Goal: Task Accomplishment & Management: Use online tool/utility

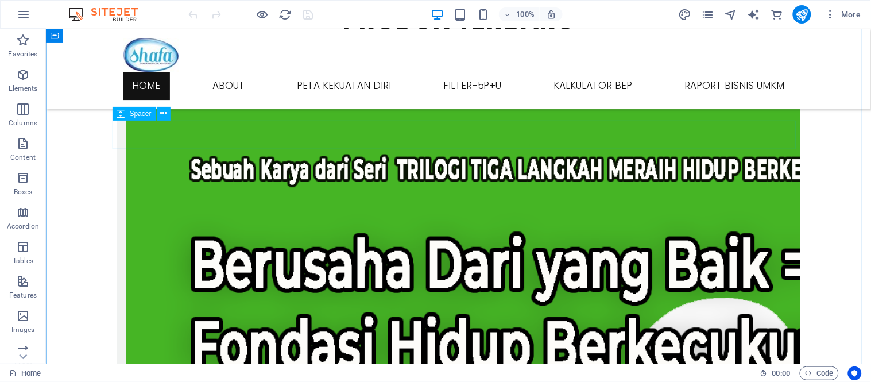
scroll to position [851, 0]
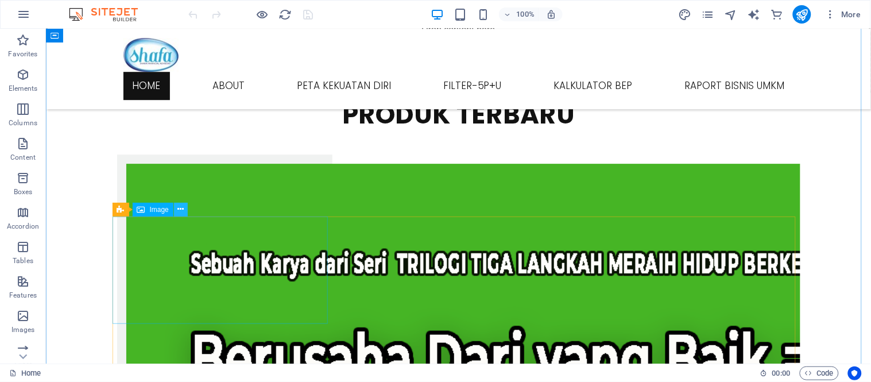
click at [184, 211] on button at bounding box center [181, 210] width 14 height 14
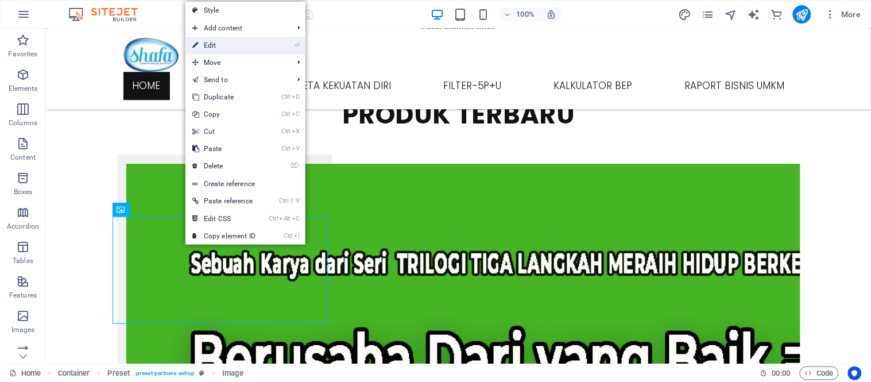
click at [259, 37] on link "⏎ Edit" at bounding box center [224, 45] width 77 height 17
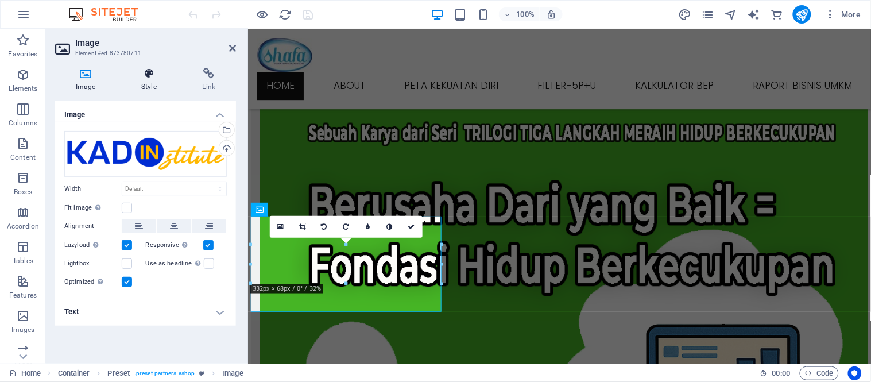
click at [154, 72] on icon at bounding box center [149, 73] width 56 height 11
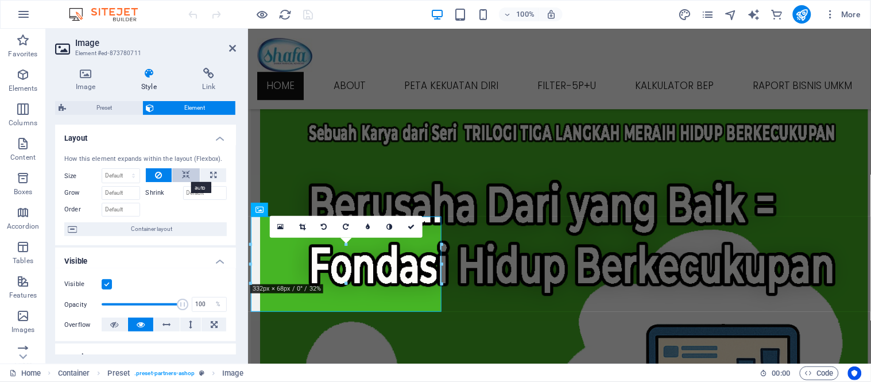
click at [184, 175] on icon at bounding box center [186, 175] width 8 height 14
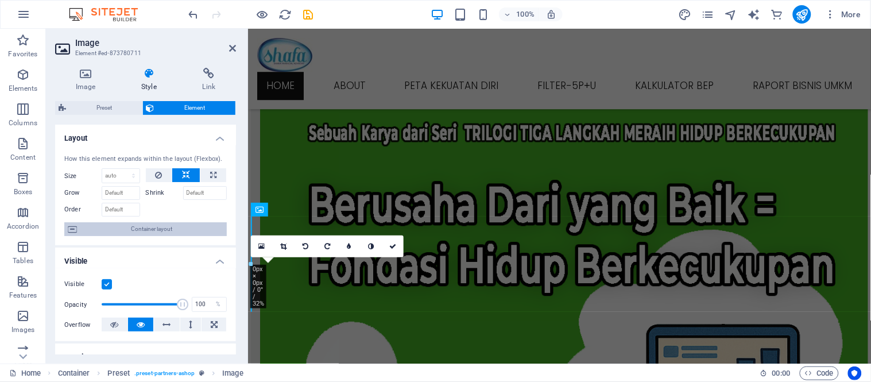
scroll to position [64, 0]
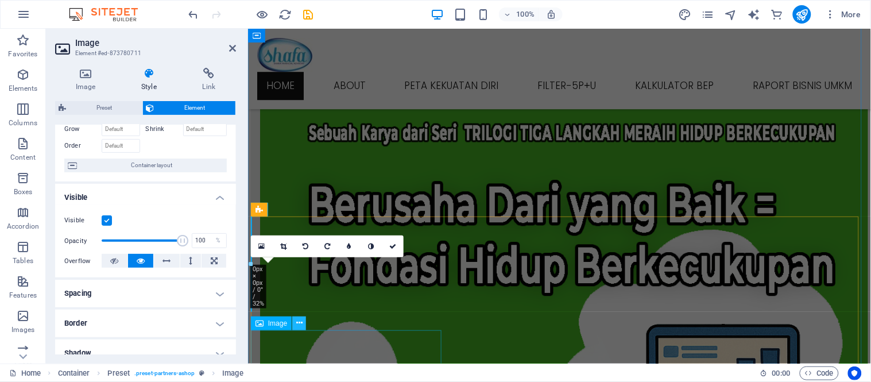
click at [303, 323] on button at bounding box center [299, 324] width 14 height 14
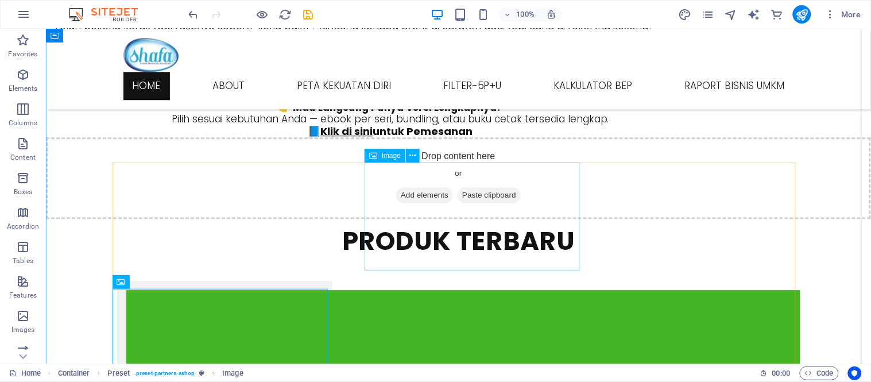
scroll to position [978, 0]
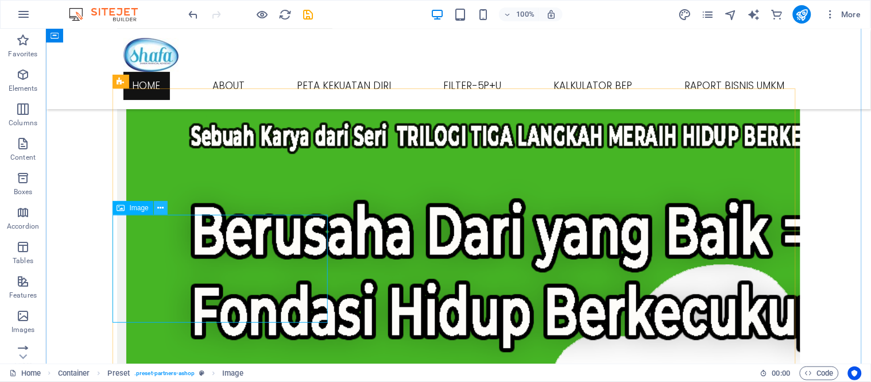
click at [159, 209] on icon at bounding box center [160, 208] width 6 height 12
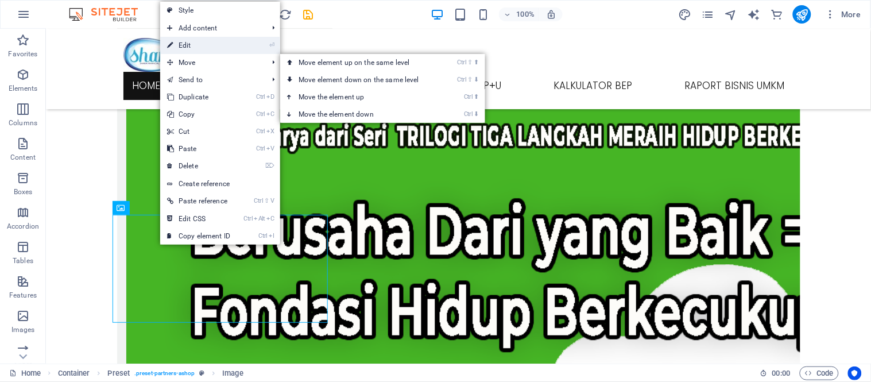
click at [202, 49] on link "⏎ Edit" at bounding box center [198, 45] width 77 height 17
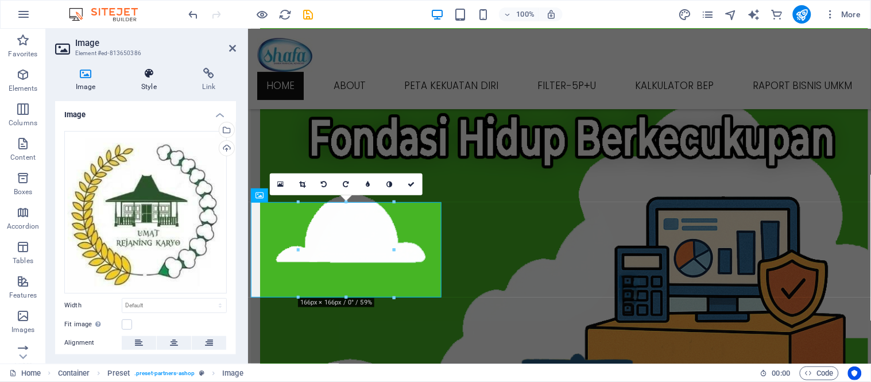
click at [150, 76] on icon at bounding box center [149, 73] width 56 height 11
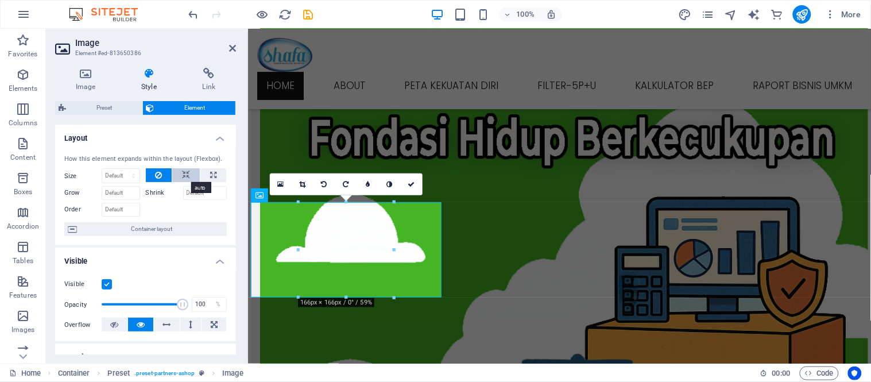
click at [192, 173] on button at bounding box center [186, 175] width 28 height 14
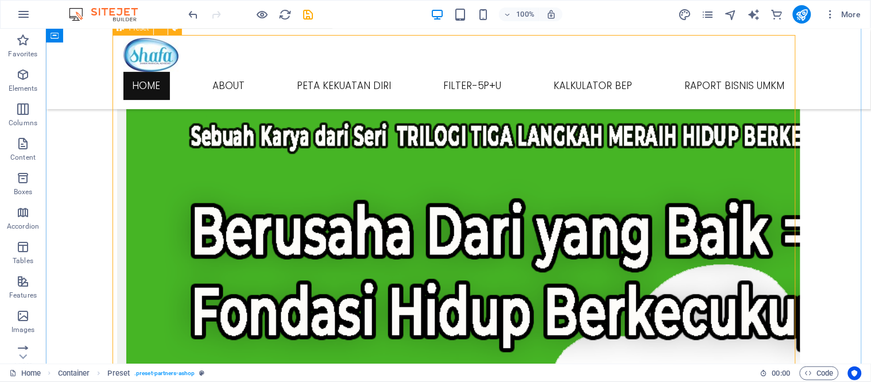
scroll to position [1106, 0]
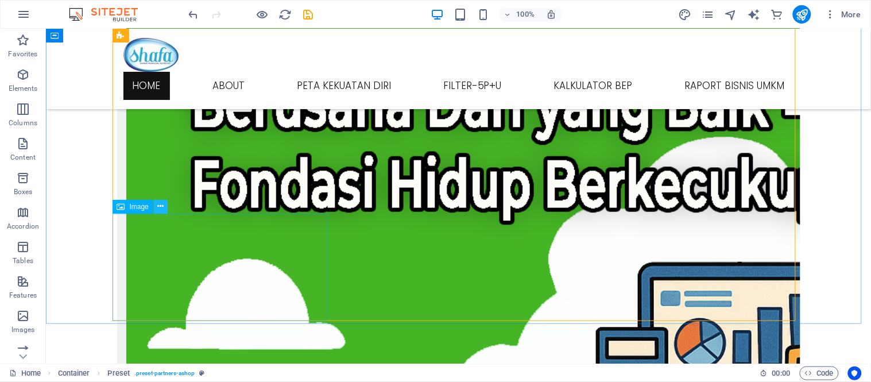
click at [159, 204] on icon at bounding box center [160, 206] width 6 height 12
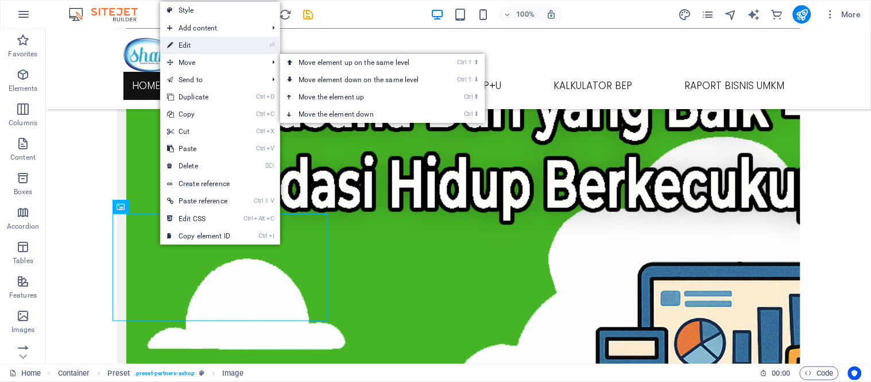
click at [194, 44] on link "⏎ Edit" at bounding box center [198, 45] width 77 height 17
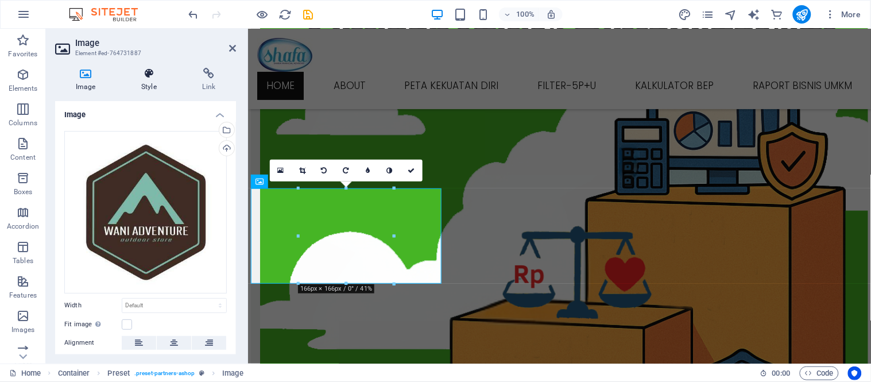
click at [140, 72] on icon at bounding box center [149, 73] width 56 height 11
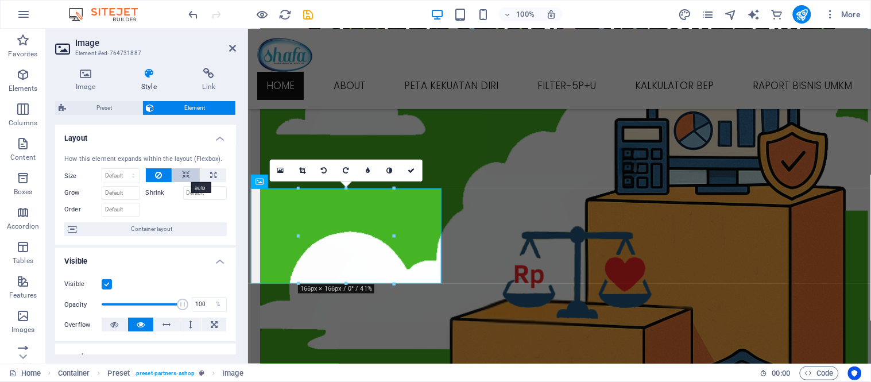
click at [186, 173] on icon at bounding box center [186, 175] width 8 height 14
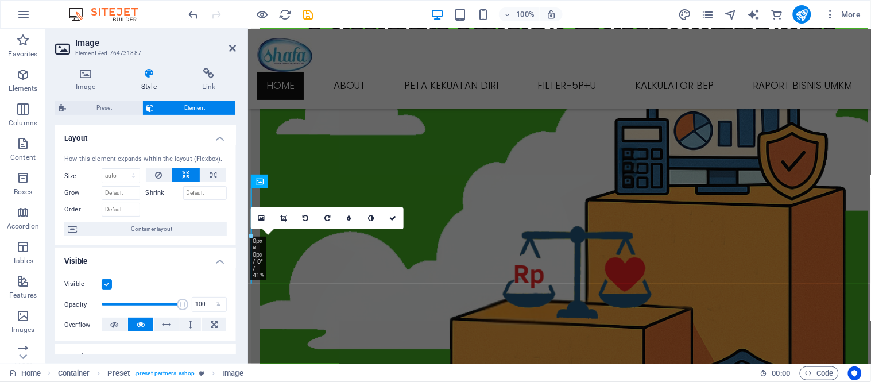
click at [228, 43] on header "Image Element #ed-764731887" at bounding box center [145, 44] width 181 height 30
click at [236, 50] on icon at bounding box center [232, 48] width 7 height 9
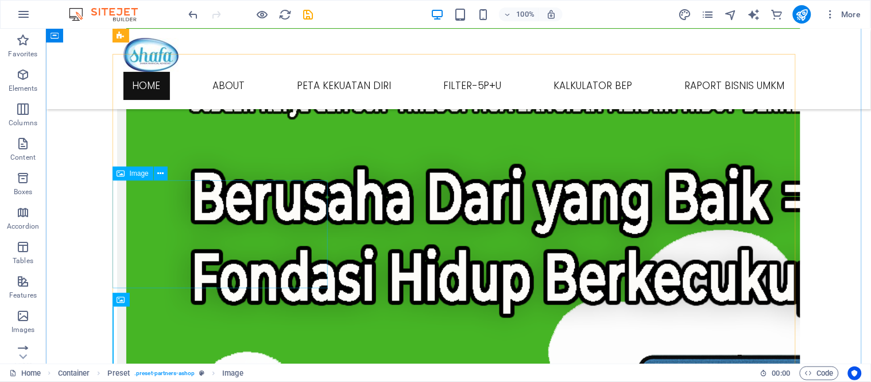
scroll to position [914, 0]
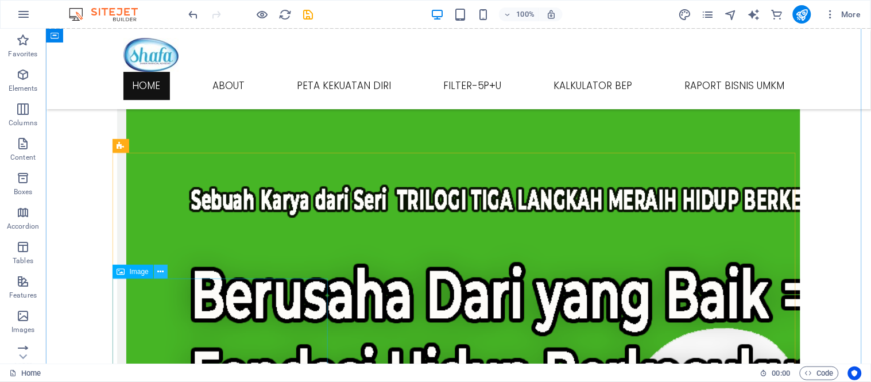
click at [163, 271] on icon at bounding box center [160, 272] width 6 height 12
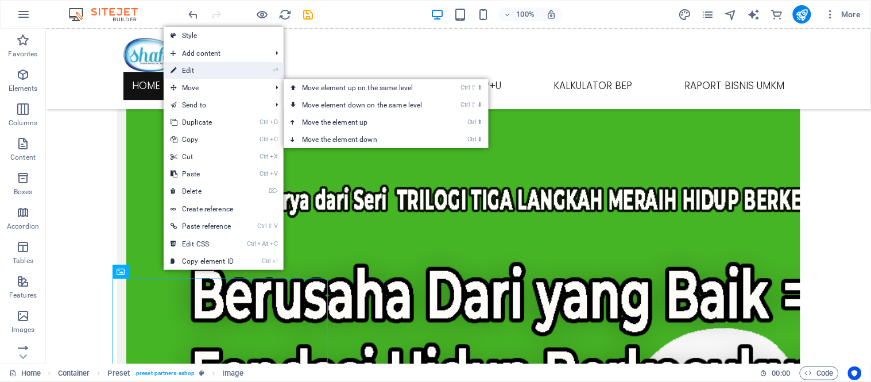
click at [196, 70] on link "⏎ Edit" at bounding box center [202, 70] width 77 height 17
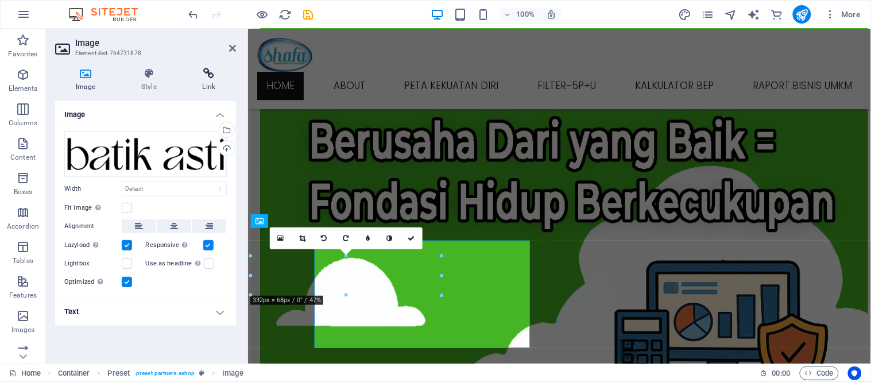
scroll to position [952, 0]
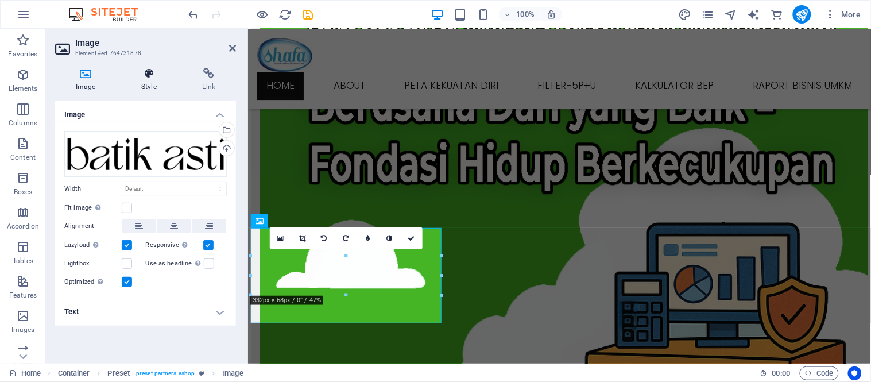
click at [169, 78] on icon at bounding box center [149, 73] width 56 height 11
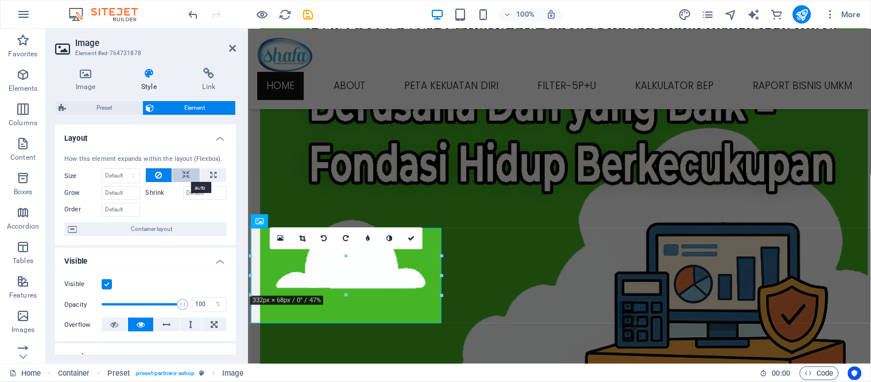
click at [186, 171] on icon at bounding box center [186, 175] width 8 height 14
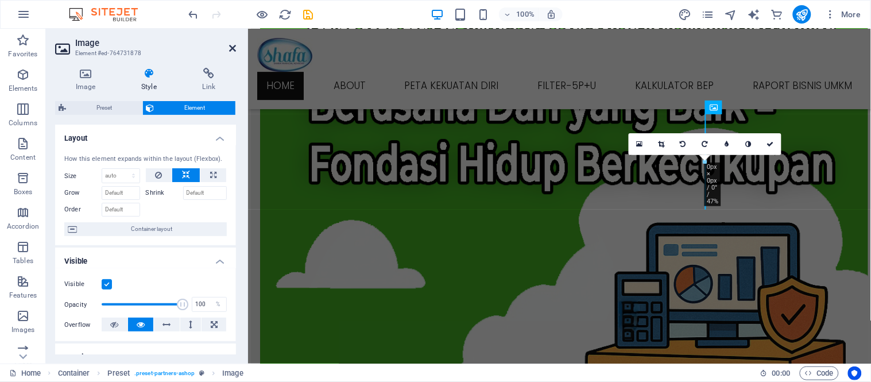
click at [232, 44] on icon at bounding box center [232, 48] width 7 height 9
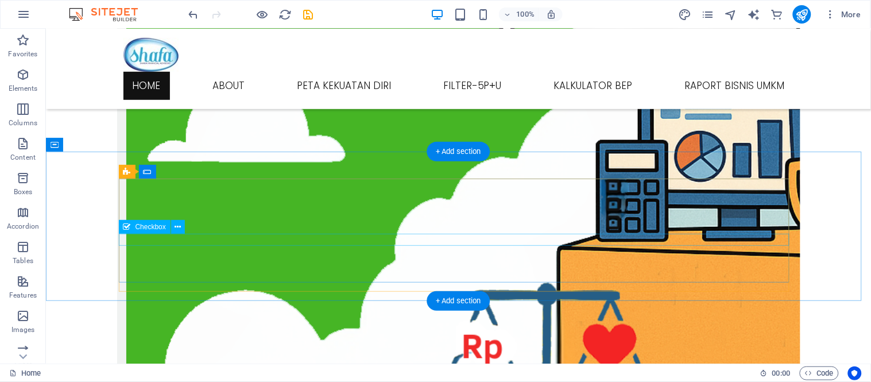
scroll to position [1170, 0]
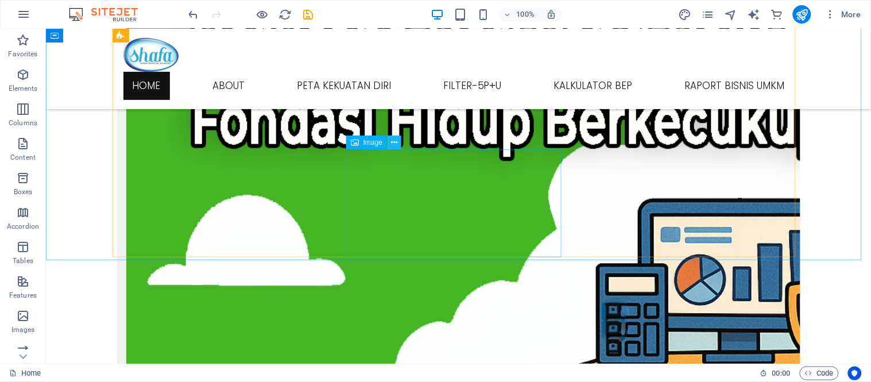
click at [392, 139] on icon at bounding box center [395, 143] width 6 height 12
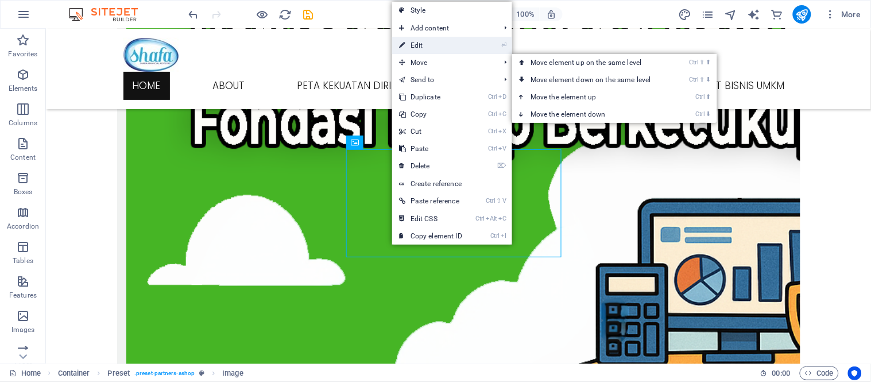
click at [444, 42] on link "⏎ Edit" at bounding box center [430, 45] width 77 height 17
select select "px"
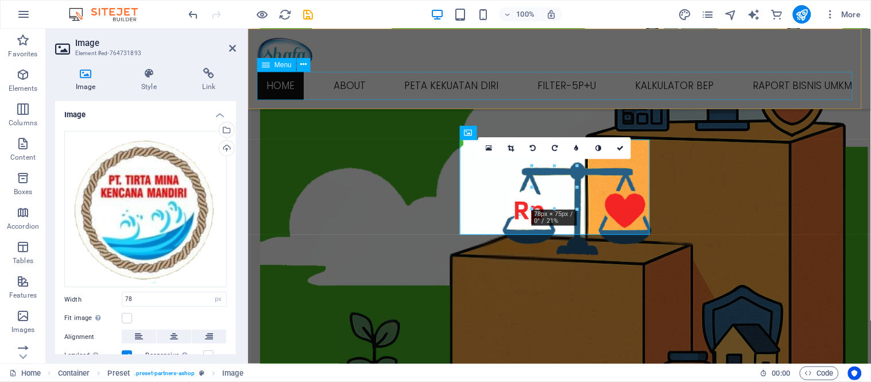
scroll to position [1155, 0]
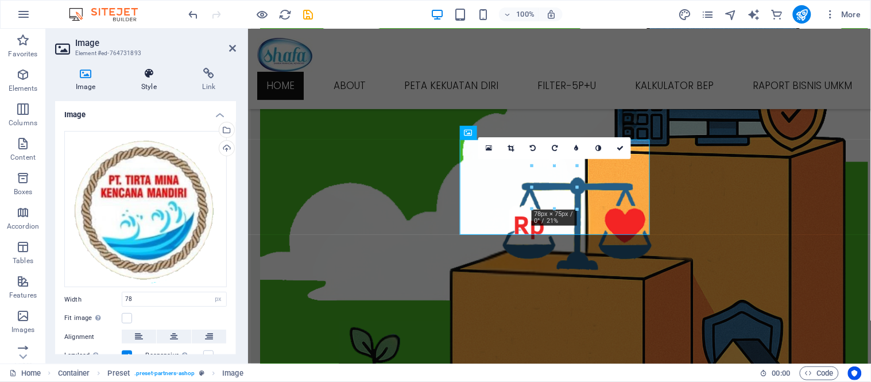
click at [163, 81] on h4 "Style" at bounding box center [151, 80] width 61 height 24
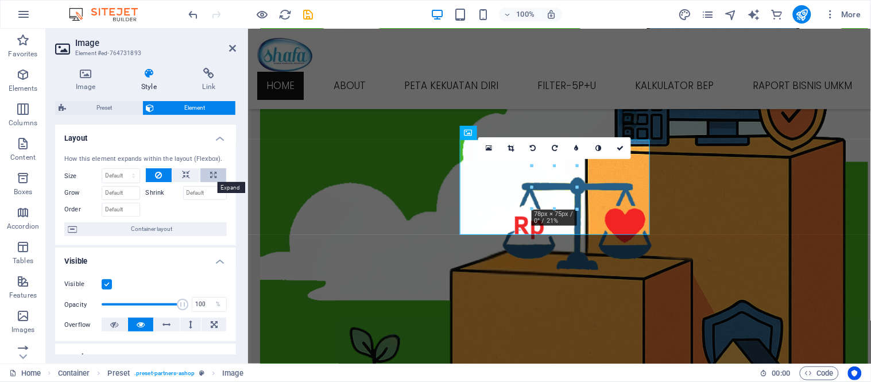
click at [214, 173] on icon at bounding box center [213, 175] width 6 height 14
type input "100"
select select "%"
click at [183, 169] on icon at bounding box center [186, 175] width 8 height 14
select select "DISABLED_OPTION_VALUE"
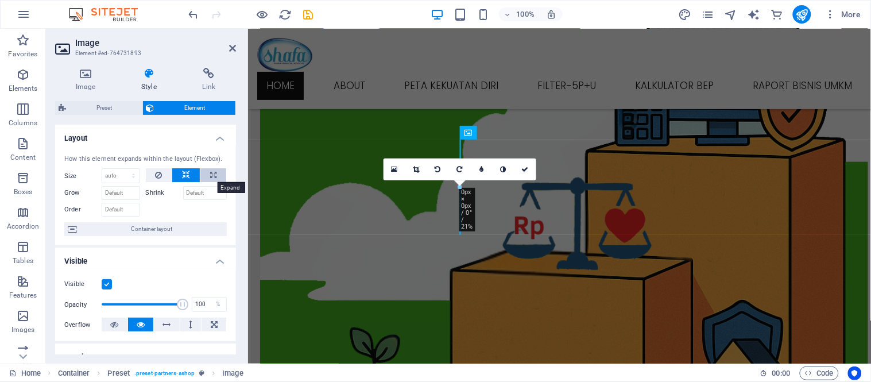
click at [218, 174] on button at bounding box center [213, 175] width 26 height 14
type input "100"
select select "%"
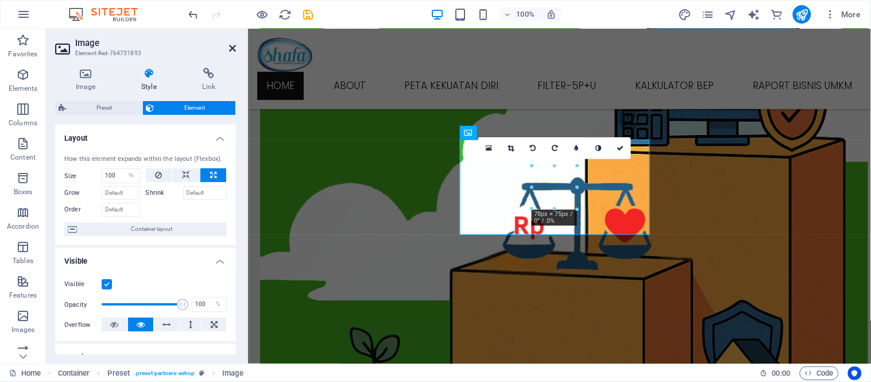
click at [229, 48] on icon at bounding box center [232, 48] width 7 height 9
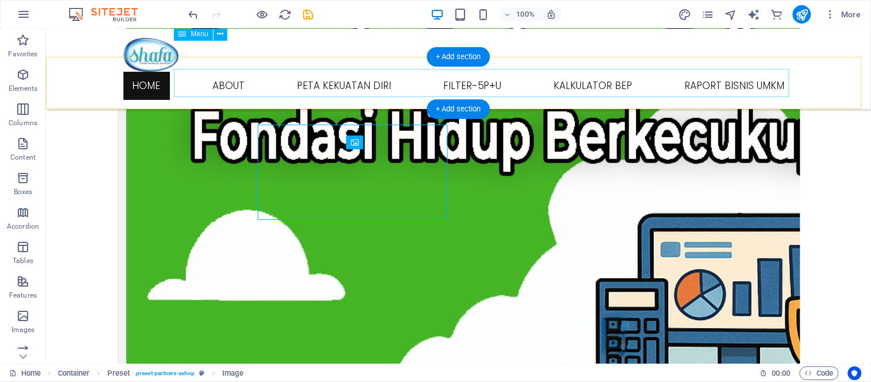
scroll to position [1170, 0]
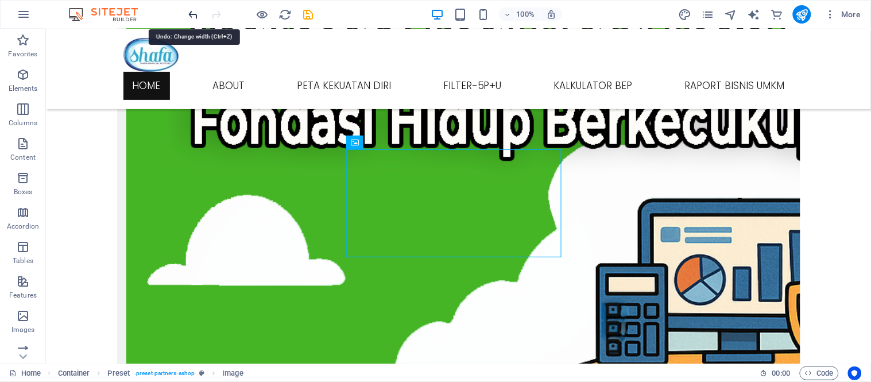
click at [187, 9] on icon "undo" at bounding box center [193, 14] width 13 height 13
click at [192, 13] on icon "undo" at bounding box center [193, 14] width 13 height 13
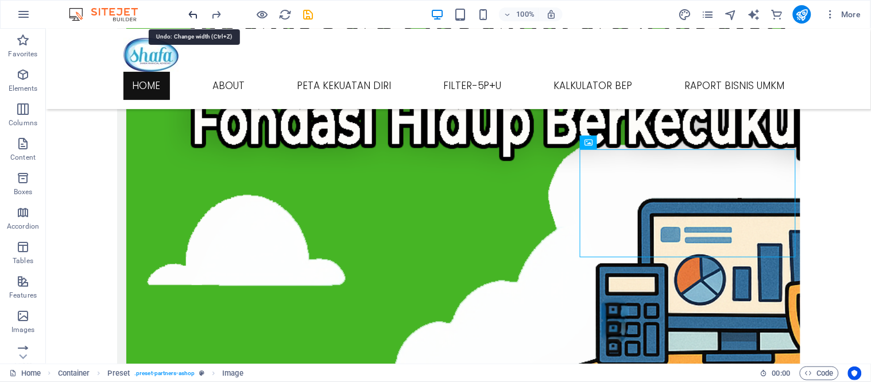
click at [192, 13] on icon "undo" at bounding box center [193, 14] width 13 height 13
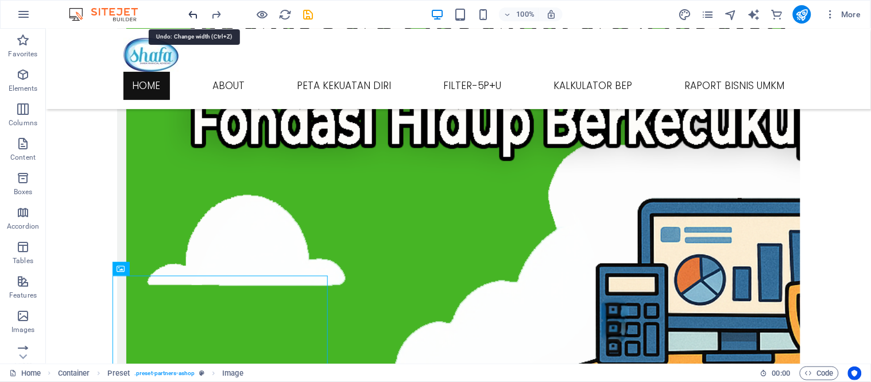
click at [192, 13] on icon "undo" at bounding box center [193, 14] width 13 height 13
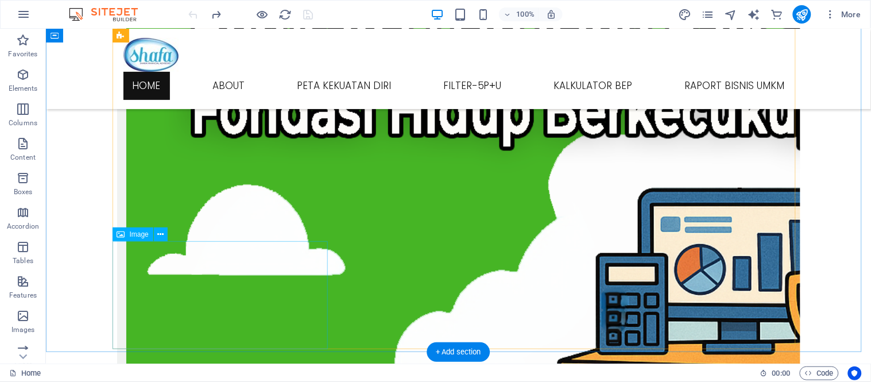
scroll to position [1371, 0]
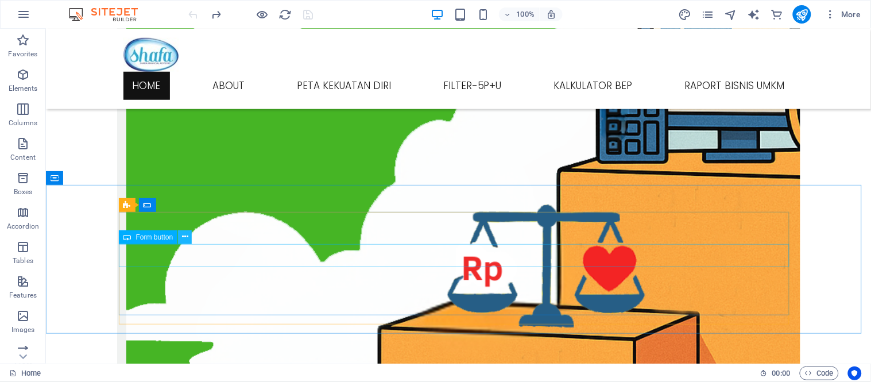
click at [185, 231] on icon at bounding box center [185, 237] width 6 height 12
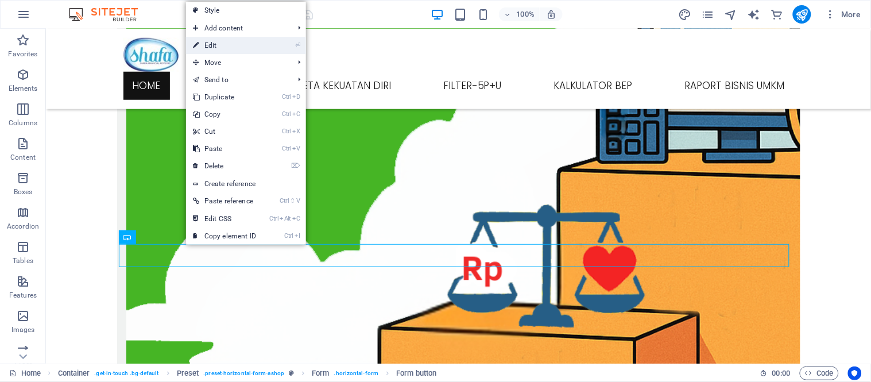
click at [255, 39] on link "⏎ Edit" at bounding box center [224, 45] width 77 height 17
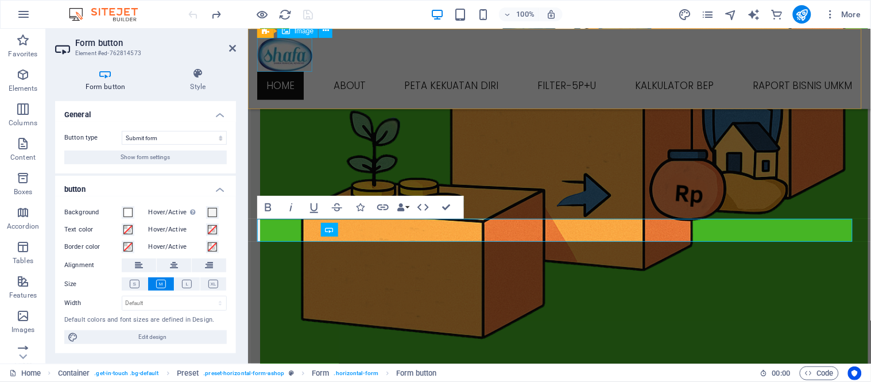
scroll to position [1346, 0]
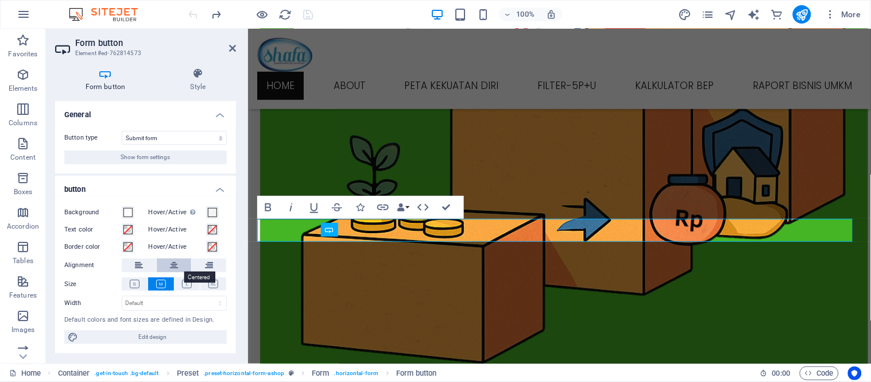
click at [180, 260] on button at bounding box center [174, 265] width 34 height 14
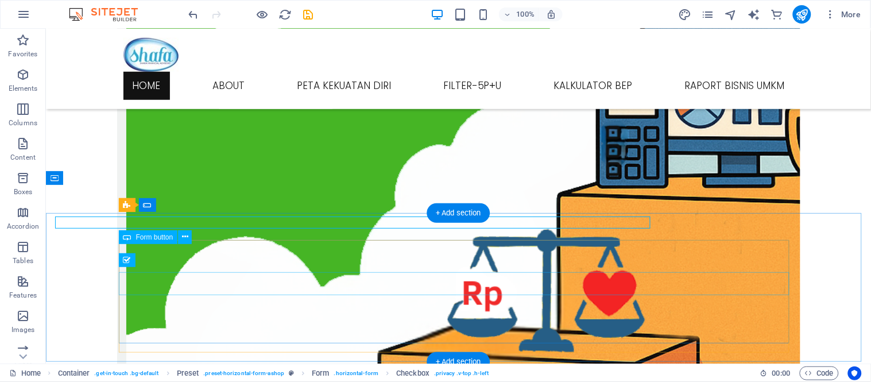
scroll to position [1371, 0]
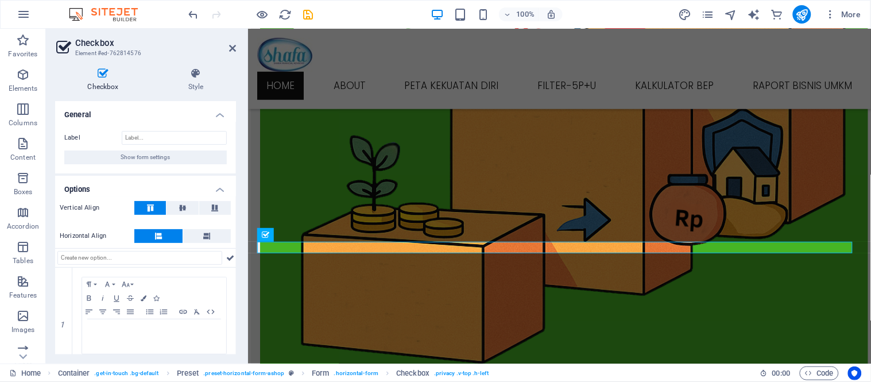
scroll to position [26, 0]
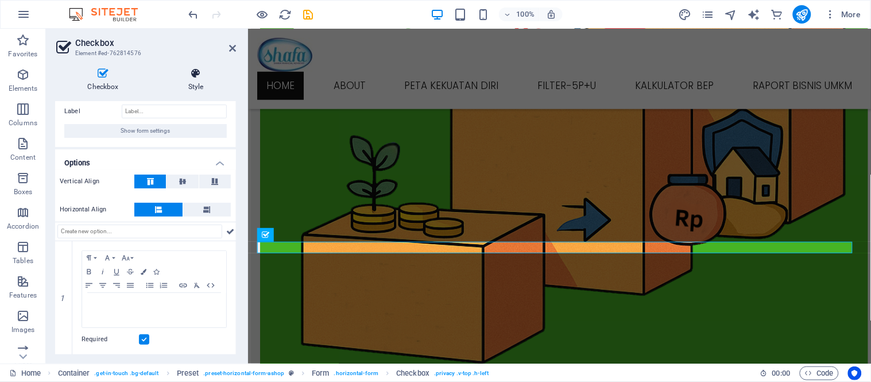
click at [198, 81] on h4 "Style" at bounding box center [196, 80] width 80 height 24
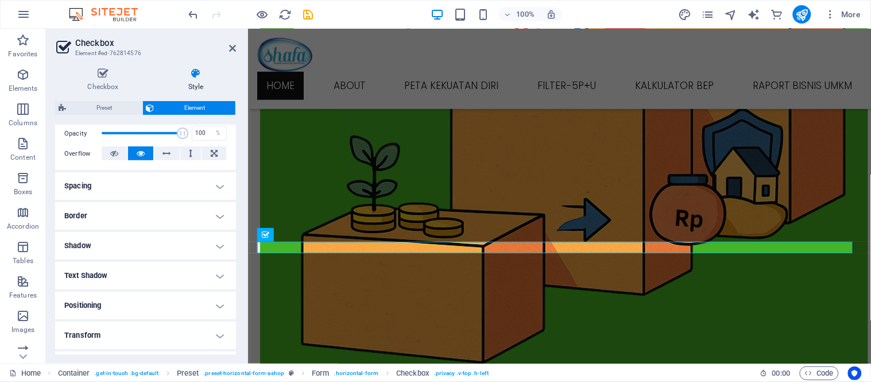
scroll to position [191, 0]
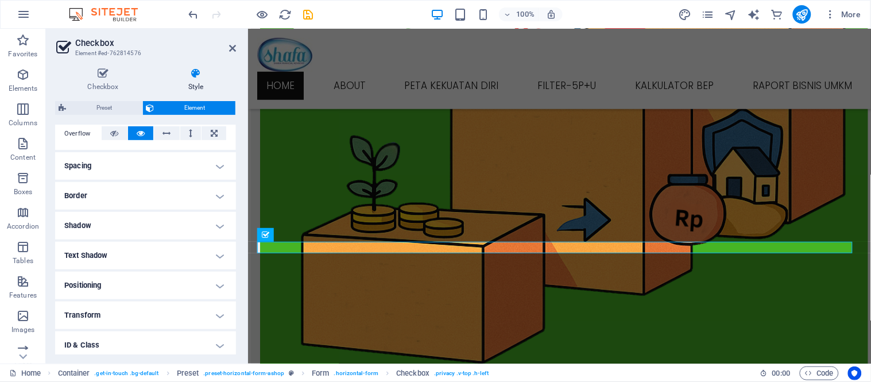
click at [190, 164] on h4 "Spacing" at bounding box center [145, 166] width 181 height 28
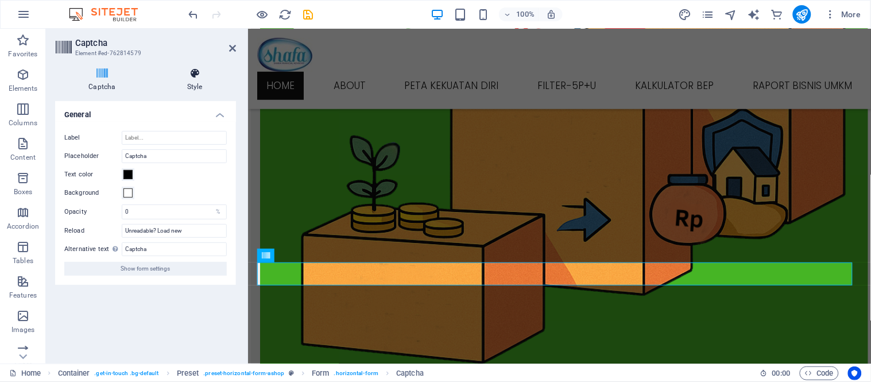
click at [197, 87] on h4 "Style" at bounding box center [195, 80] width 82 height 24
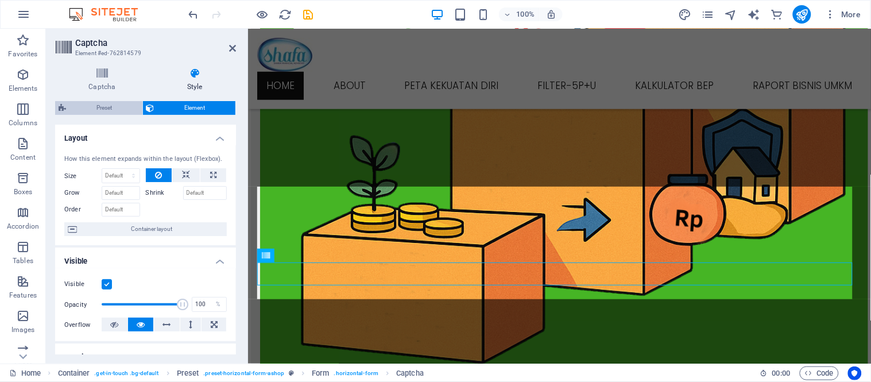
click at [110, 108] on span "Preset" at bounding box center [105, 108] width 70 height 14
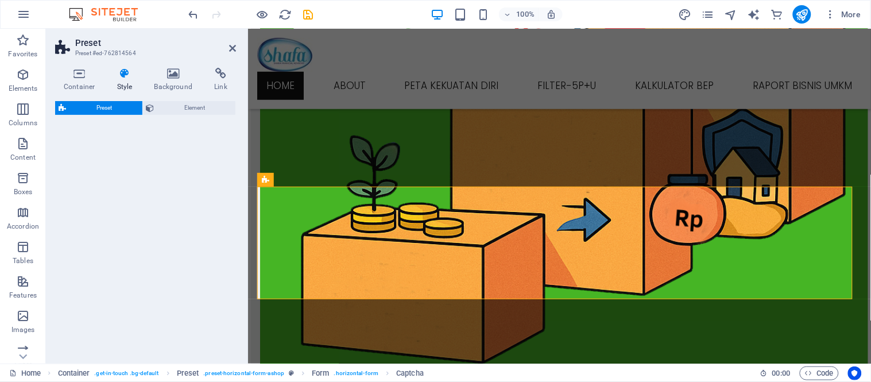
select select "px"
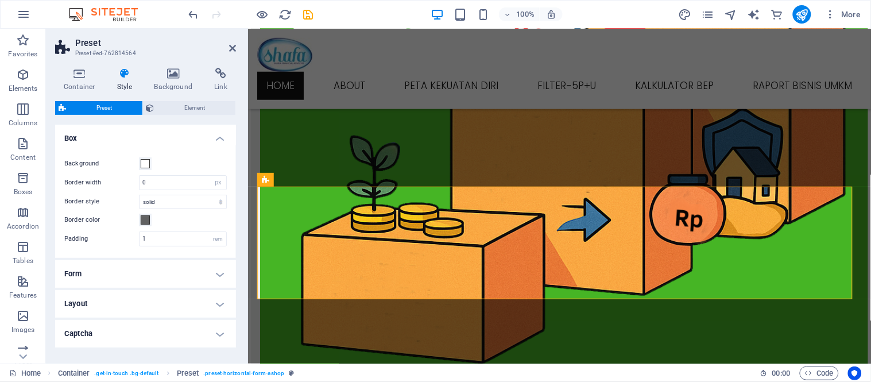
click at [151, 269] on h4 "Form" at bounding box center [145, 274] width 181 height 28
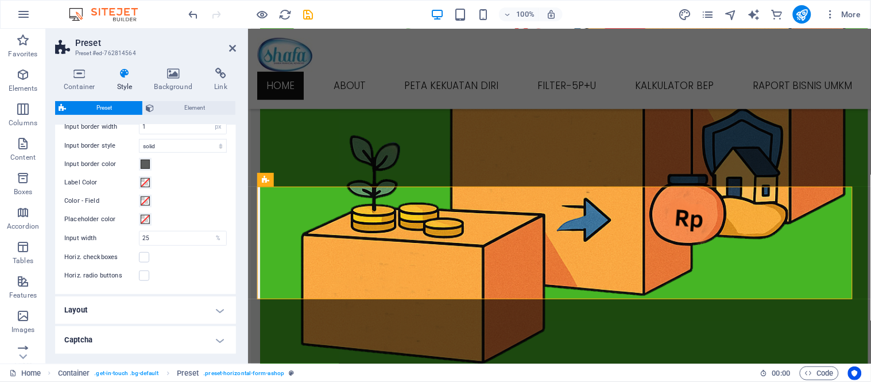
click at [145, 316] on h4 "Layout" at bounding box center [145, 310] width 181 height 28
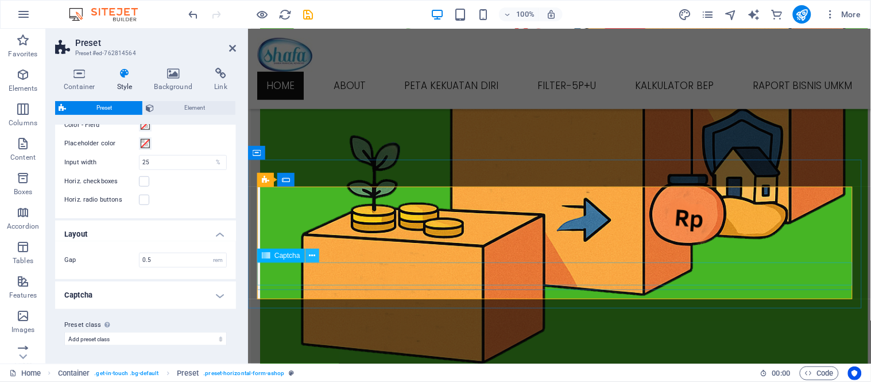
click at [311, 254] on icon at bounding box center [312, 256] width 6 height 12
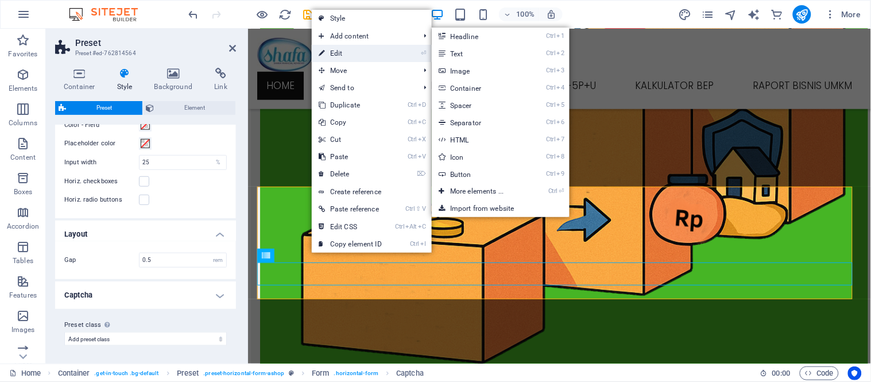
click at [374, 49] on link "⏎ Edit" at bounding box center [350, 53] width 77 height 17
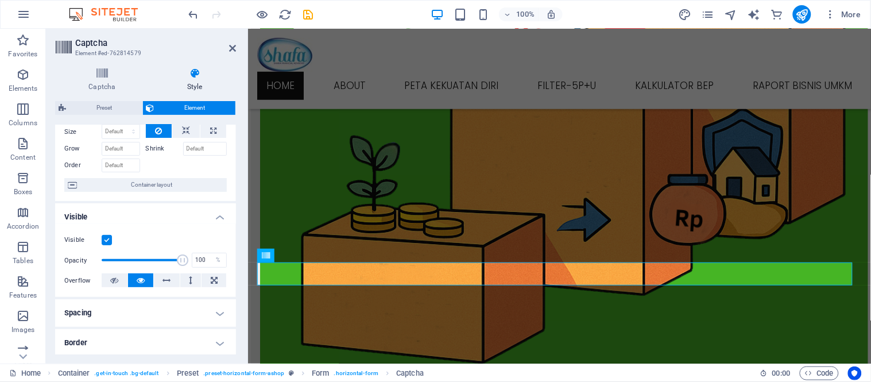
scroll to position [64, 0]
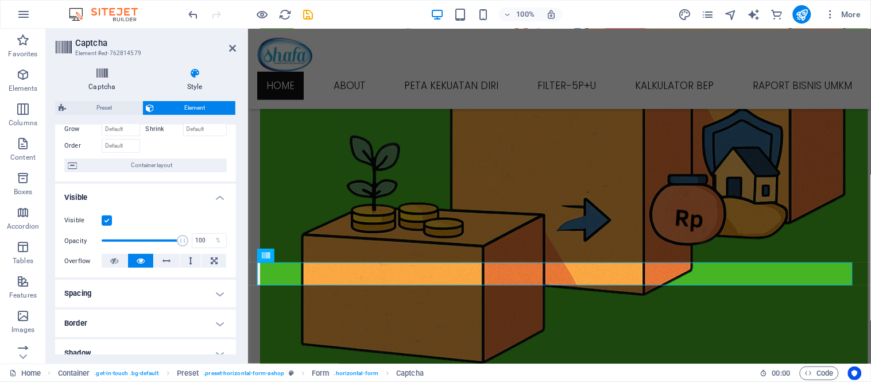
click at [107, 76] on icon at bounding box center [102, 73] width 94 height 11
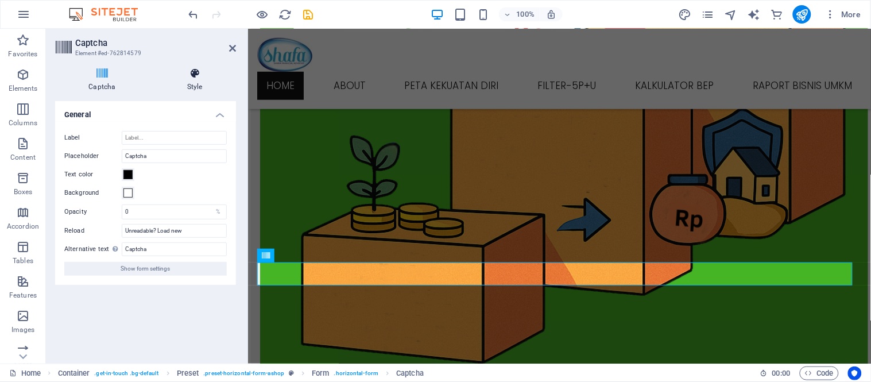
click at [191, 80] on h4 "Style" at bounding box center [195, 80] width 82 height 24
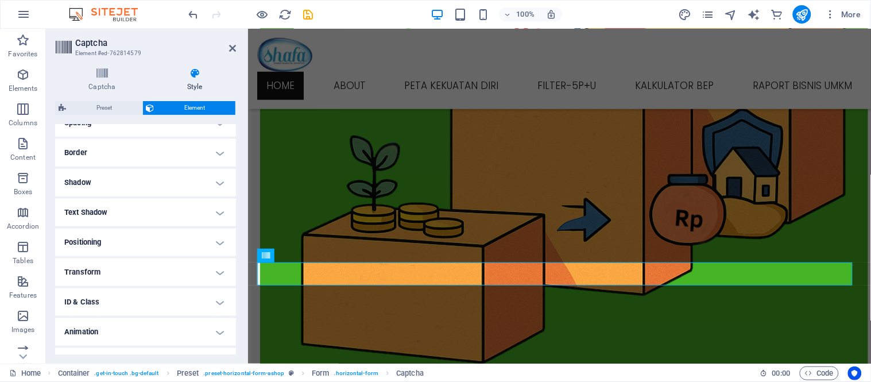
scroll to position [255, 0]
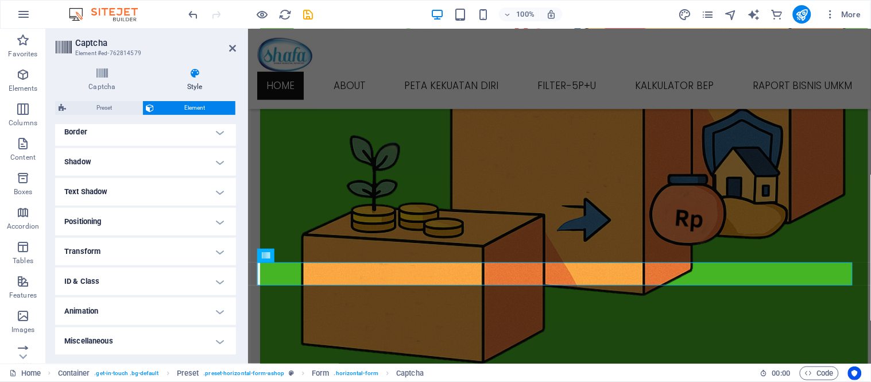
click at [211, 219] on h4 "Positioning" at bounding box center [145, 222] width 181 height 28
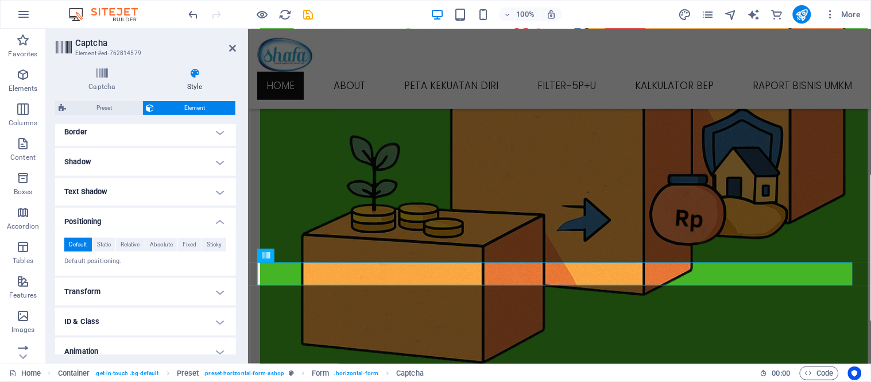
click at [220, 192] on h4 "Text Shadow" at bounding box center [145, 192] width 181 height 28
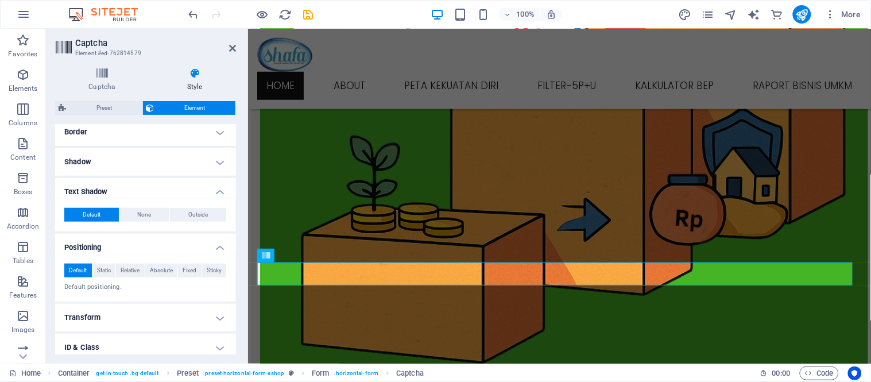
click at [217, 162] on h4 "Shadow" at bounding box center [145, 162] width 181 height 28
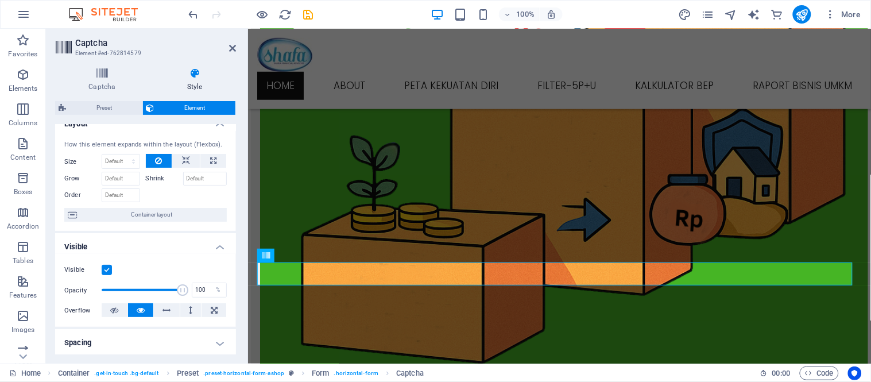
scroll to position [0, 0]
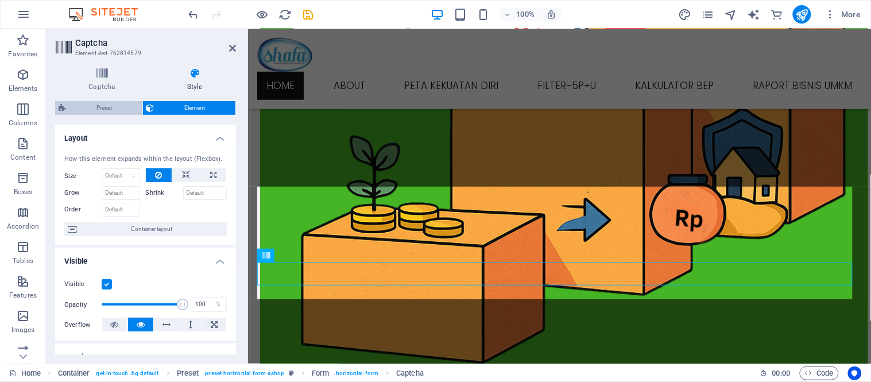
click at [125, 110] on span "Preset" at bounding box center [105, 108] width 70 height 14
select select "px"
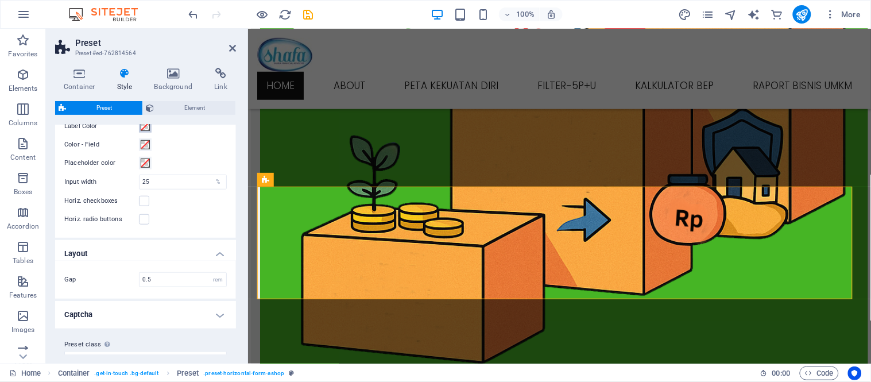
scroll to position [267, 0]
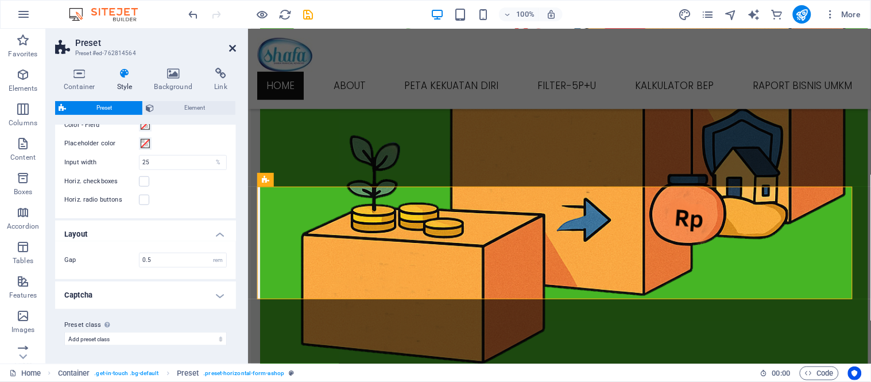
click at [230, 47] on icon at bounding box center [232, 48] width 7 height 9
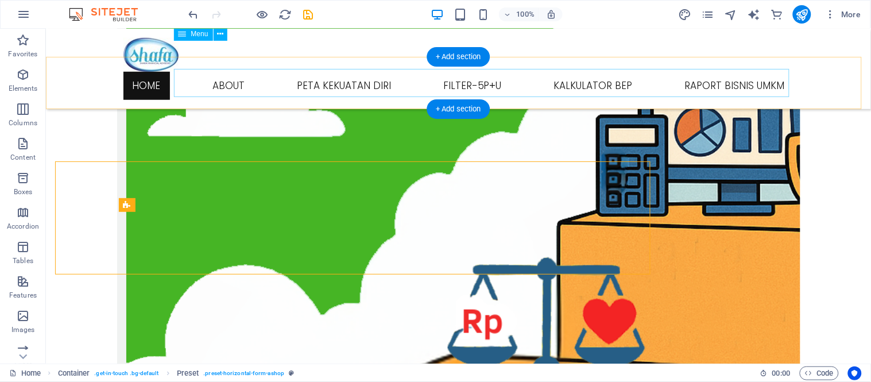
scroll to position [1371, 0]
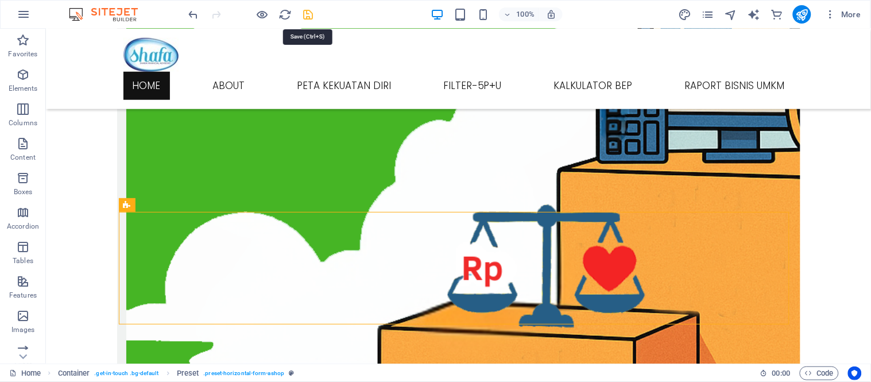
click at [303, 9] on icon "save" at bounding box center [308, 14] width 13 height 13
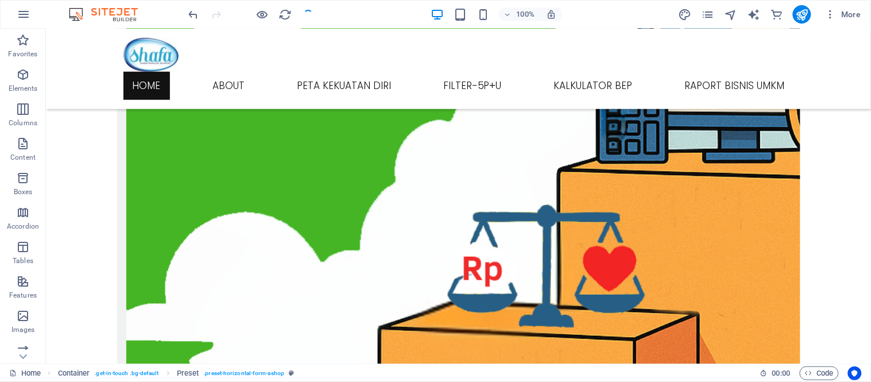
checkbox input "false"
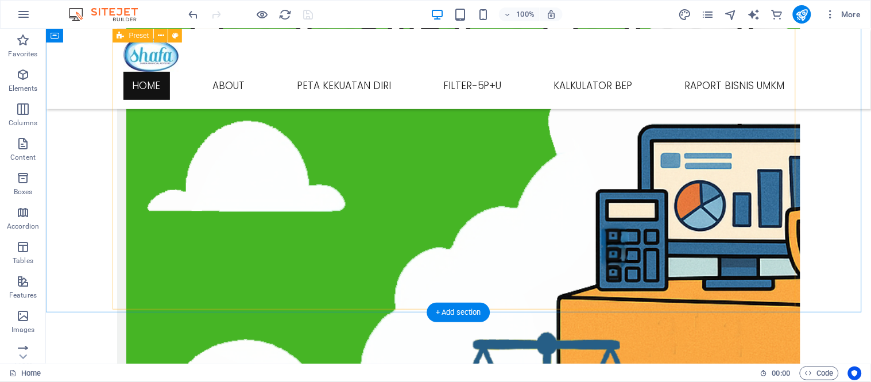
scroll to position [989, 0]
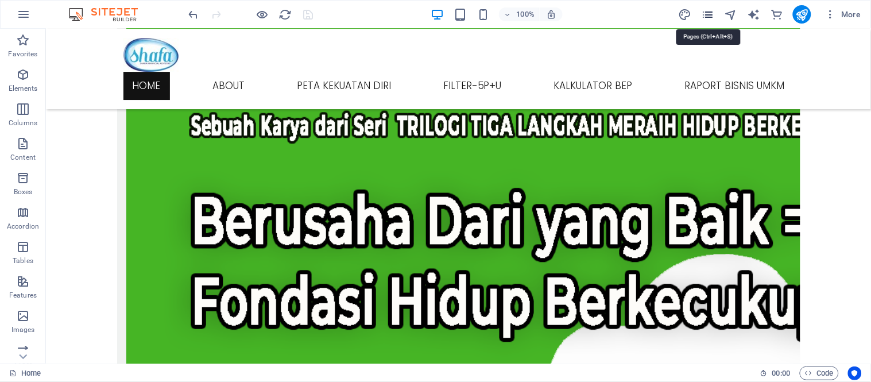
click at [705, 18] on icon "pages" at bounding box center [707, 14] width 13 height 13
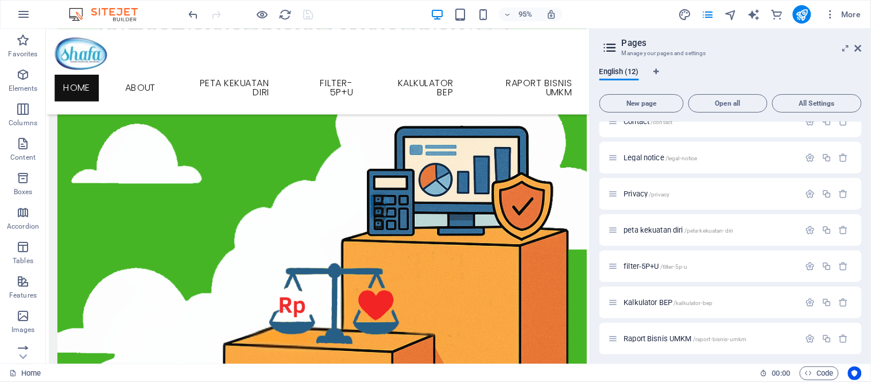
scroll to position [159, 0]
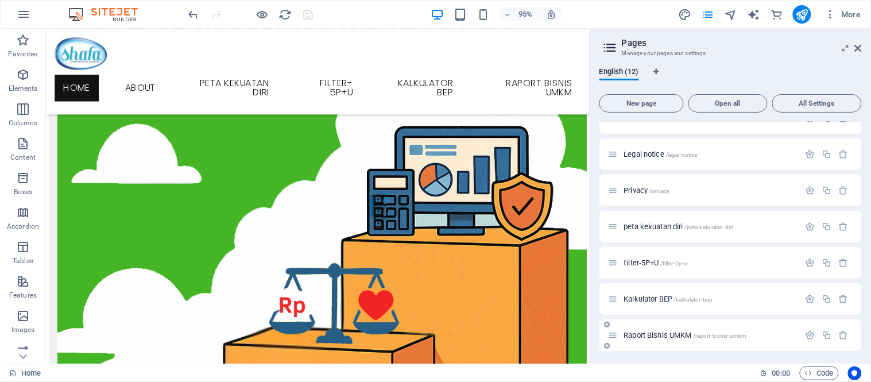
click at [646, 331] on span "Raport Bisnis UMKM /raport-bisnis-umkm" at bounding box center [685, 335] width 123 height 9
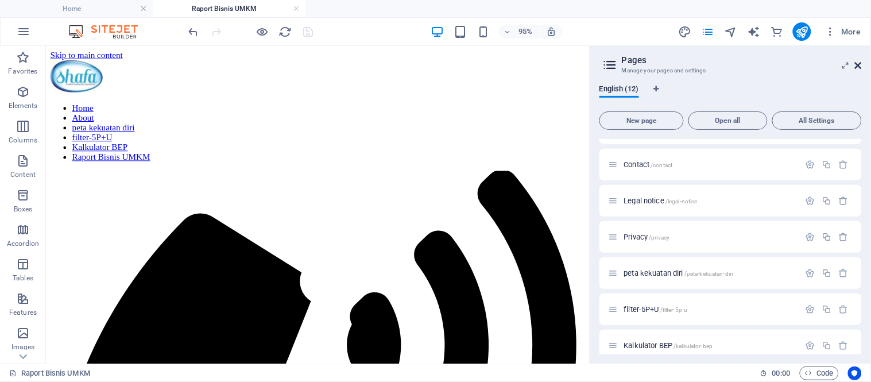
scroll to position [0, 0]
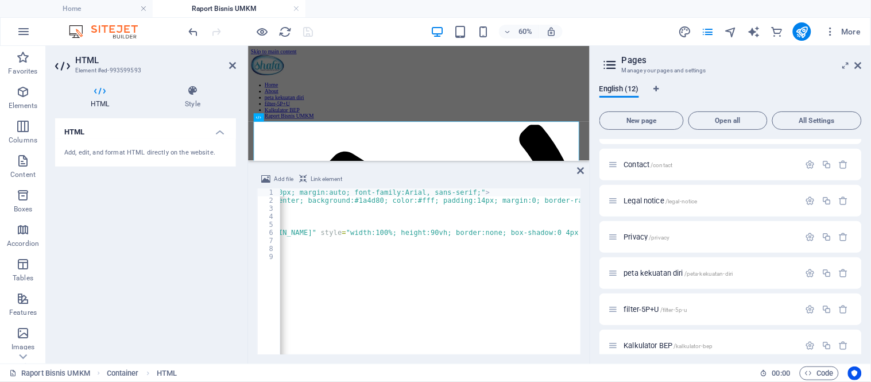
scroll to position [0, 92]
click at [324, 236] on div "< div style = "max-width:1200px; margin:auto; font-family:Arial, sans-serif;" >…" at bounding box center [642, 278] width 909 height 180
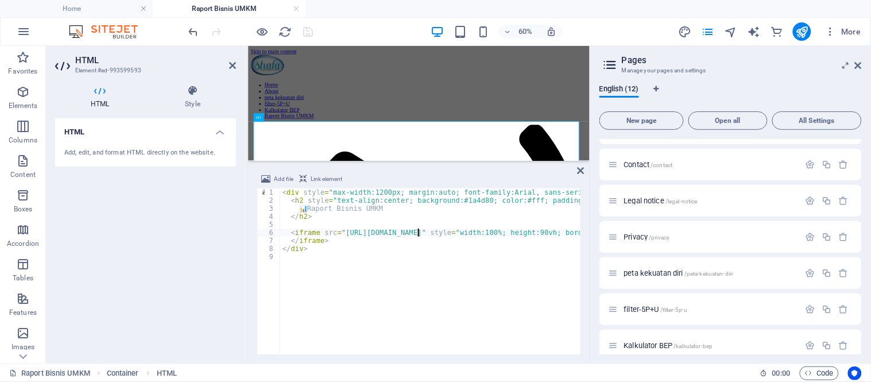
scroll to position [0, 0]
click at [341, 230] on div "< div style = "max-width:1200px; margin:auto; font-family:Arial, sans-serif;" >…" at bounding box center [734, 278] width 909 height 180
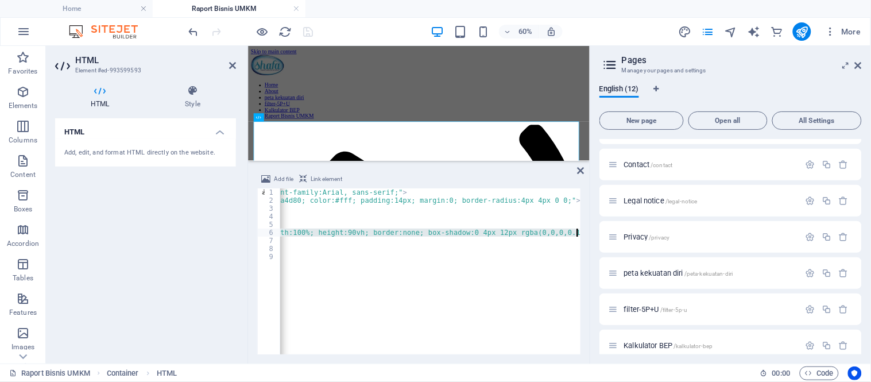
scroll to position [0, 196]
paste textarea "xYlqzin6eYIDv0wcvsi91L-iwpTVV_LzEyMzDfSKM/dev"
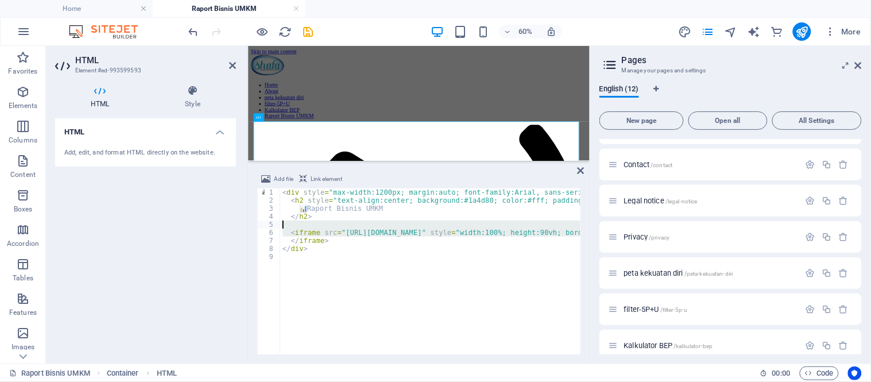
scroll to position [0, 0]
drag, startPoint x: 476, startPoint y: 232, endPoint x: 440, endPoint y: 229, distance: 35.8
click at [440, 229] on div "< div style = "max-width:1200px; margin:auto; font-family:Arial, sans-serif;" >…" at bounding box center [684, 278] width 809 height 180
click at [342, 233] on div "< div style = "max-width:1200px; margin:auto; font-family:Arial, sans-serif;" >…" at bounding box center [430, 271] width 300 height 166
paste textarea "y6ciKjJo02tC8OcTMV8qy0IzKAuqAucV0_-jdczgdZpRi1YS3I3oU4CUbLw-GQJrC6/exec"
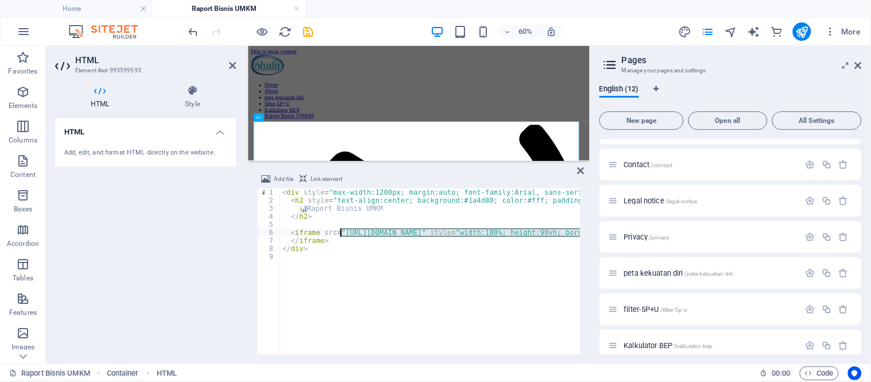
type textarea "<iframe src="https://script.google.com/macros/s/AKfycby6ciKjJo02tC8OcTMV8qy0IzK…"
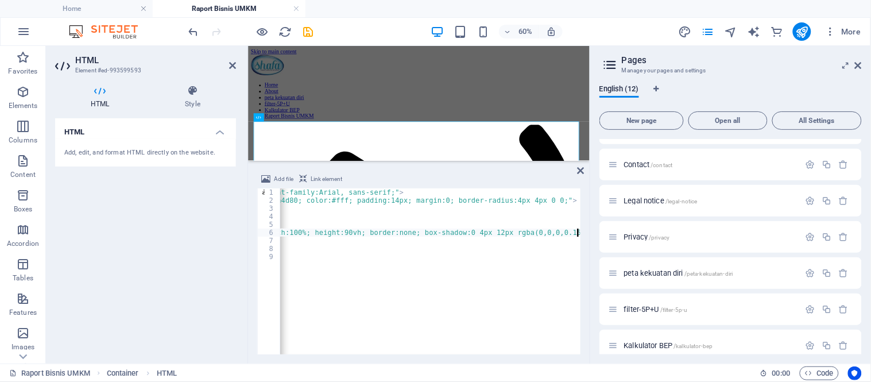
scroll to position [0, 196]
click at [580, 175] on icon at bounding box center [581, 170] width 7 height 9
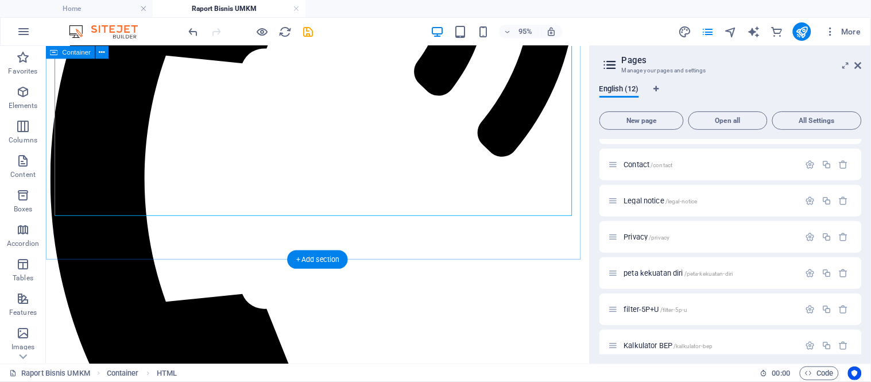
scroll to position [431, 0]
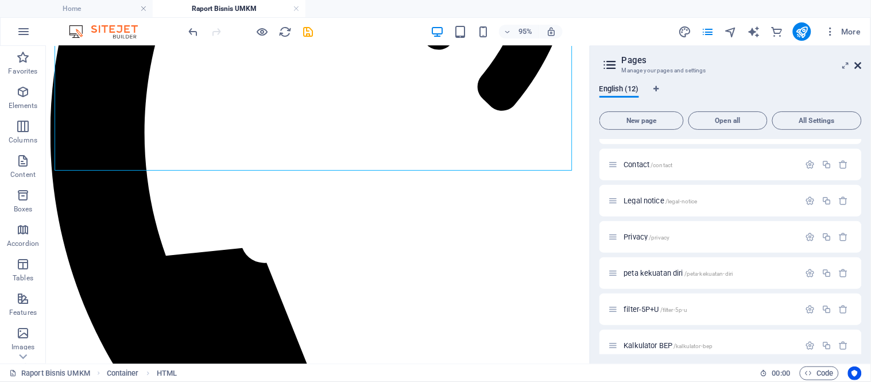
click at [862, 62] on icon at bounding box center [858, 65] width 7 height 9
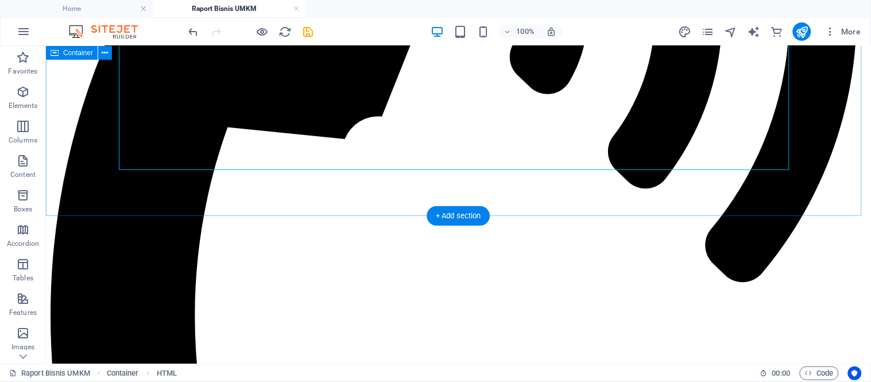
scroll to position [366, 0]
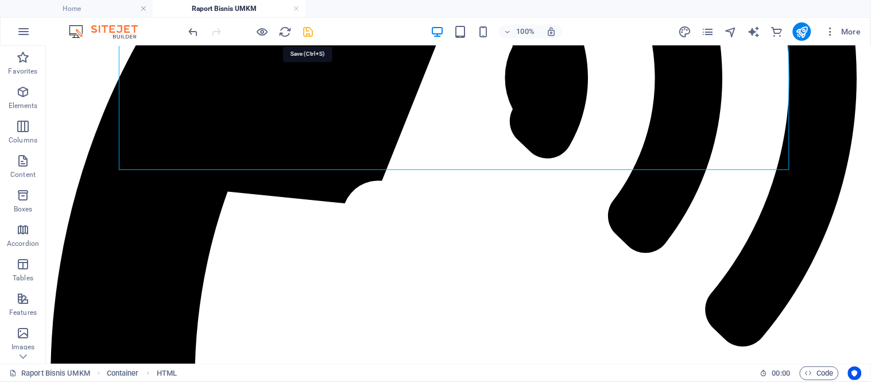
click at [305, 35] on icon "save" at bounding box center [308, 31] width 13 height 13
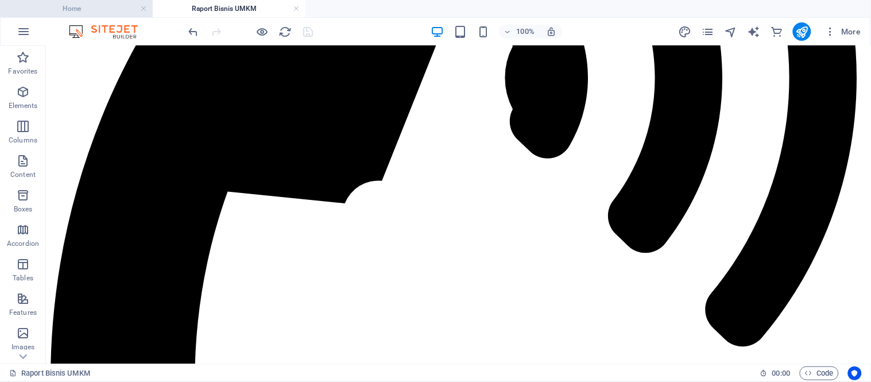
click at [95, 14] on h4 "Home" at bounding box center [76, 8] width 153 height 13
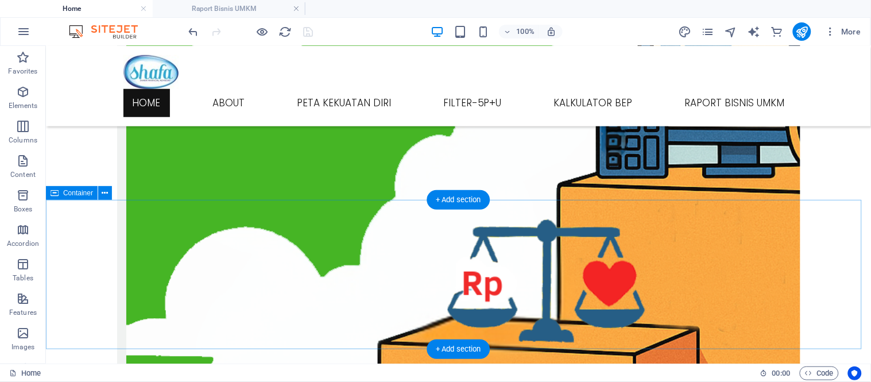
scroll to position [1506, 0]
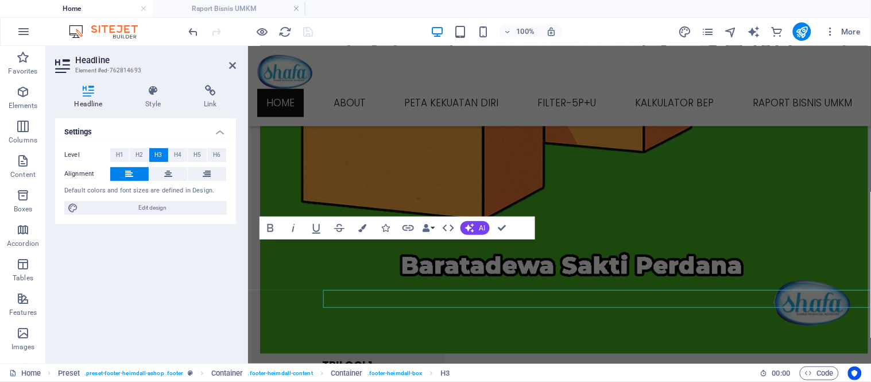
scroll to position [1456, 0]
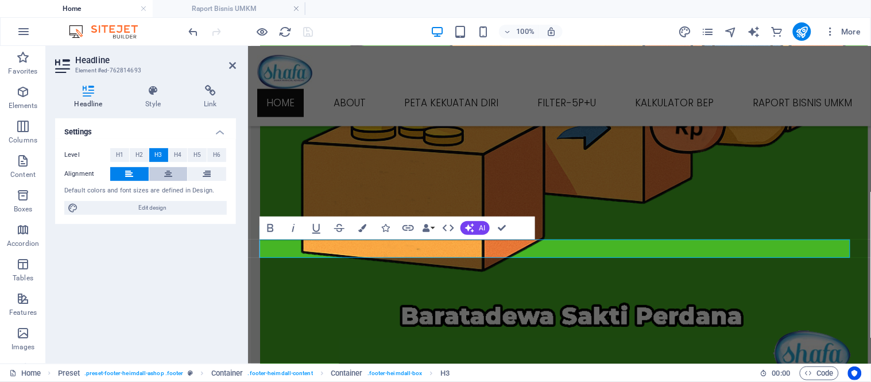
click at [168, 169] on icon at bounding box center [168, 174] width 8 height 14
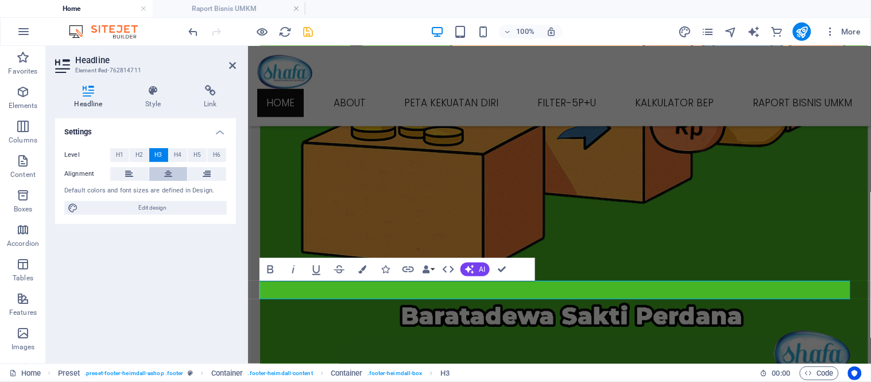
click at [164, 170] on icon at bounding box center [168, 174] width 8 height 14
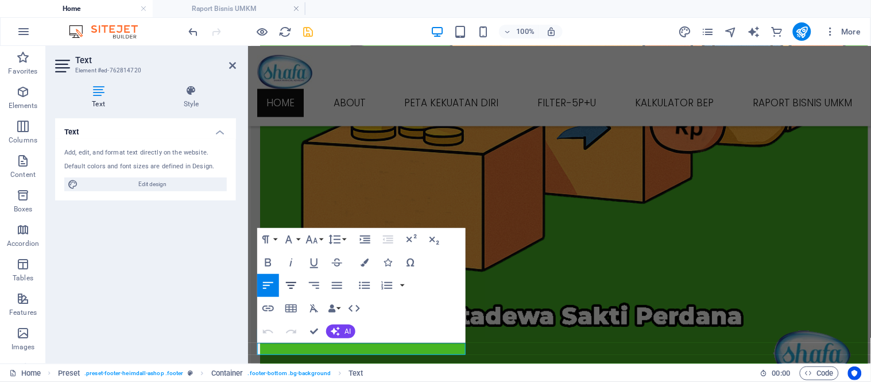
click at [288, 281] on icon "button" at bounding box center [291, 286] width 14 height 14
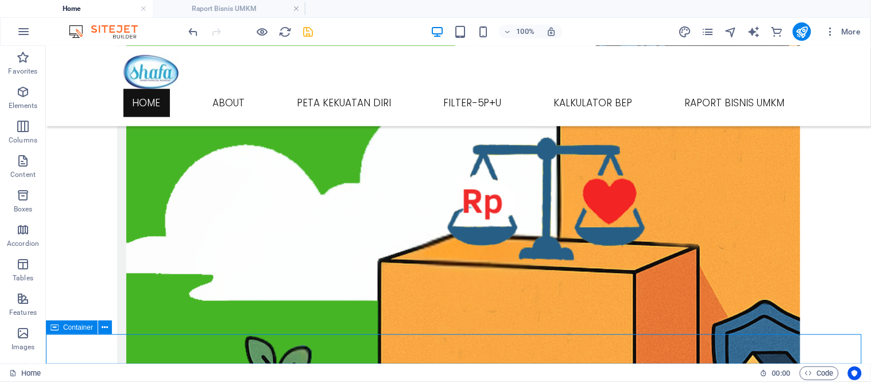
scroll to position [1506, 0]
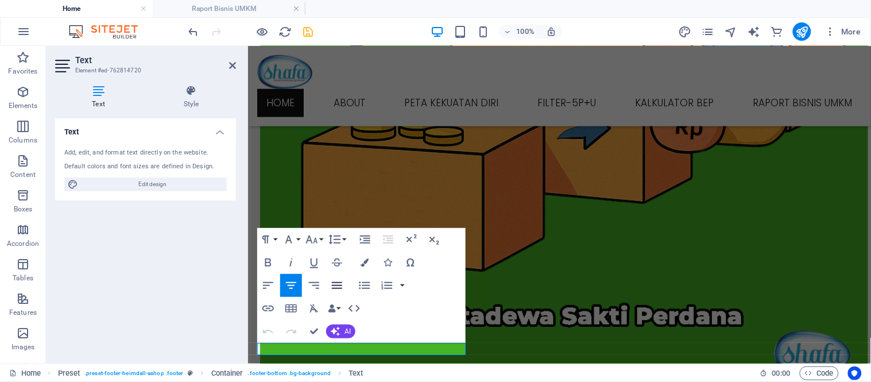
click at [339, 288] on icon "button" at bounding box center [337, 286] width 14 height 14
click at [295, 287] on icon "button" at bounding box center [291, 286] width 14 height 14
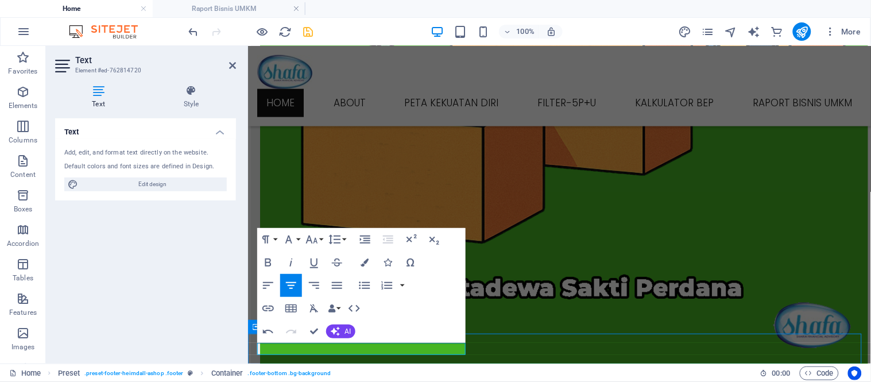
scroll to position [1506, 0]
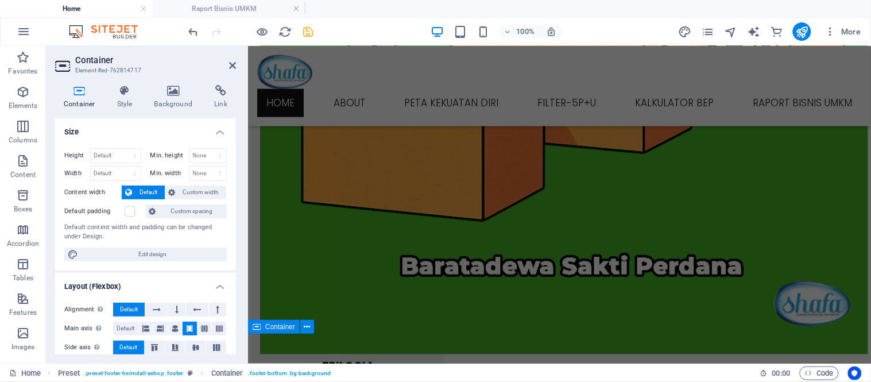
scroll to position [1456, 0]
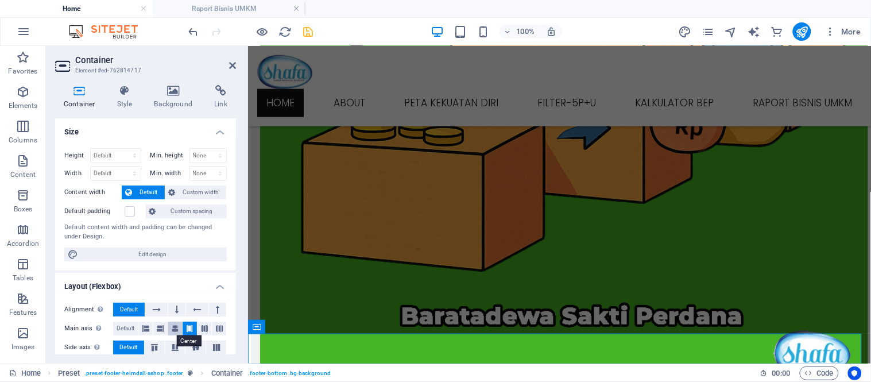
click at [169, 329] on button at bounding box center [175, 329] width 14 height 14
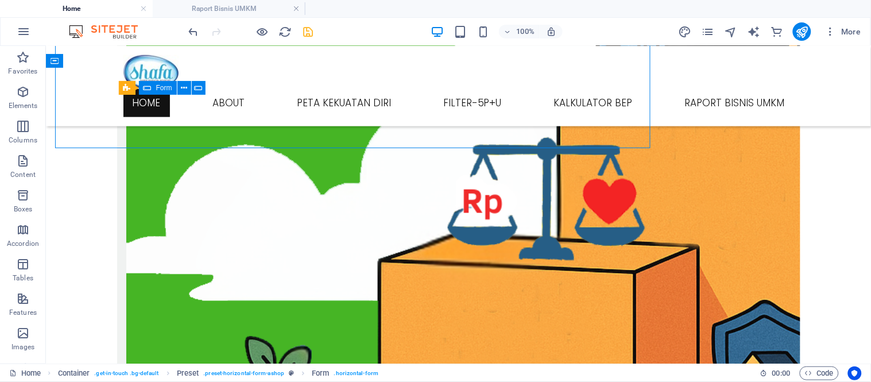
scroll to position [1506, 0]
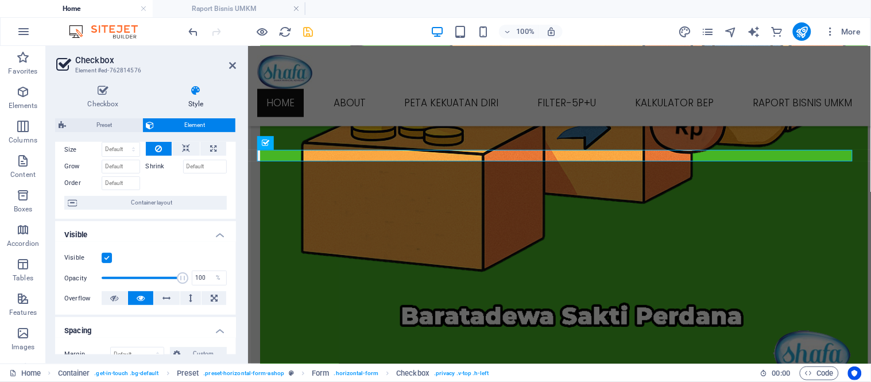
scroll to position [0, 0]
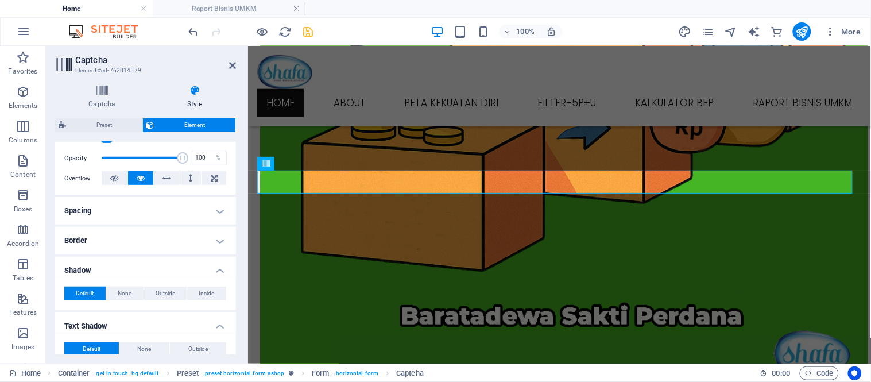
scroll to position [64, 0]
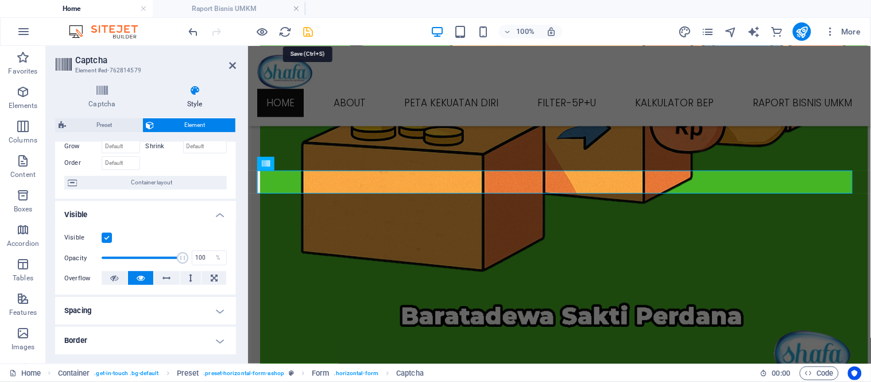
click at [302, 33] on icon "save" at bounding box center [308, 31] width 13 height 13
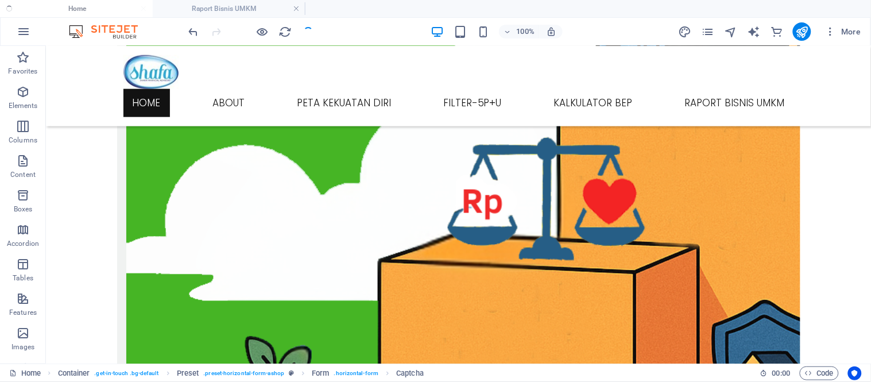
checkbox input "false"
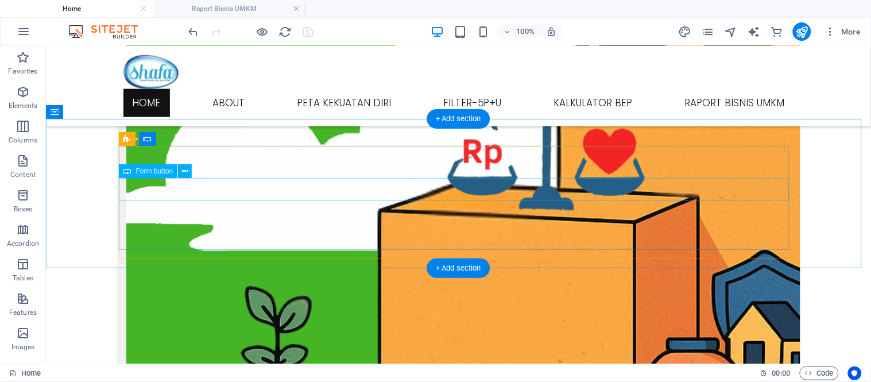
scroll to position [1442, 0]
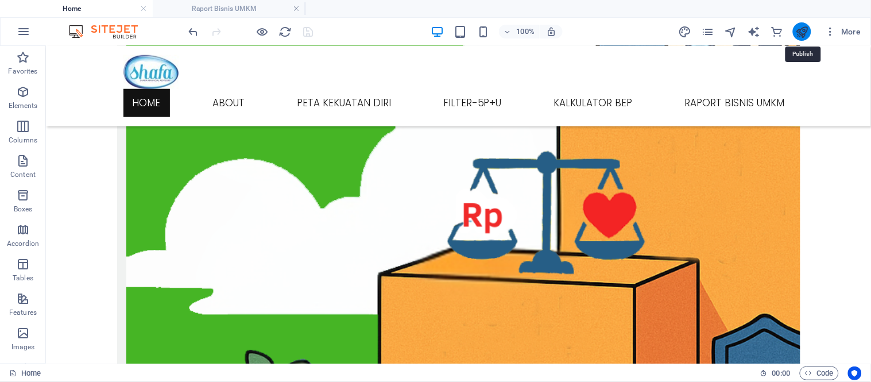
click at [805, 30] on icon "publish" at bounding box center [802, 31] width 13 height 13
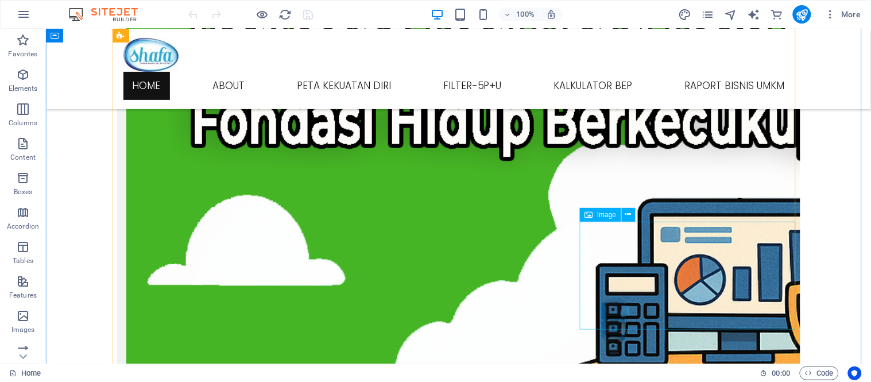
scroll to position [851, 0]
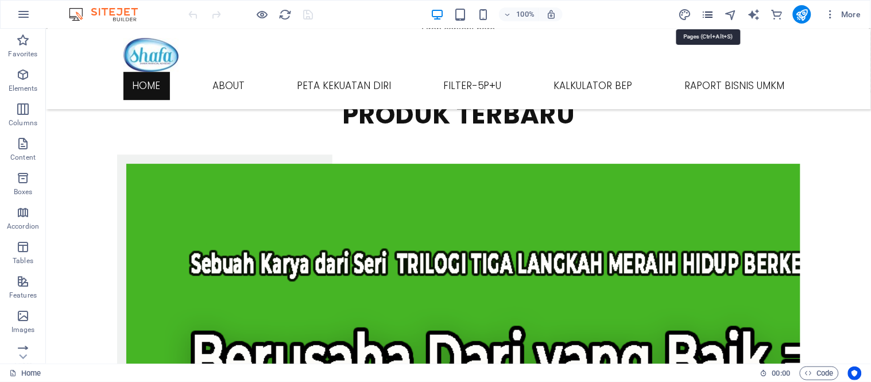
click at [709, 14] on icon "pages" at bounding box center [707, 14] width 13 height 13
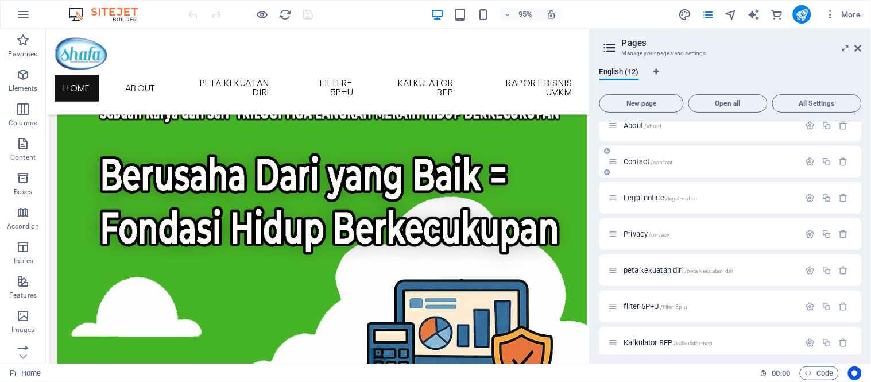
scroll to position [159, 0]
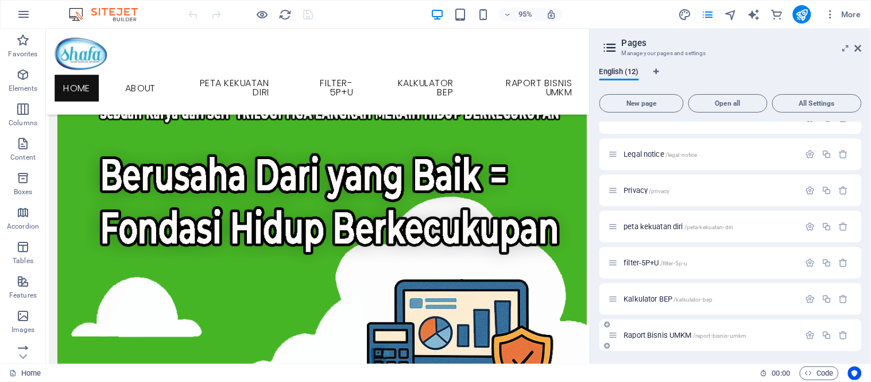
click at [659, 332] on span "Raport Bisnis UMKM /raport-bisnis-umkm" at bounding box center [685, 335] width 123 height 9
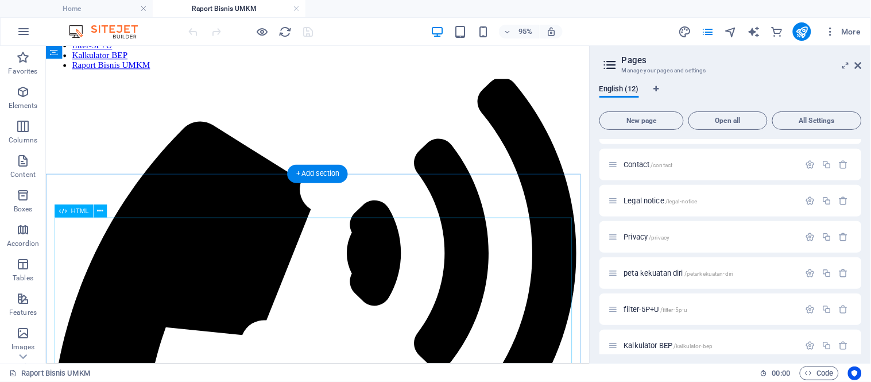
scroll to position [0, 0]
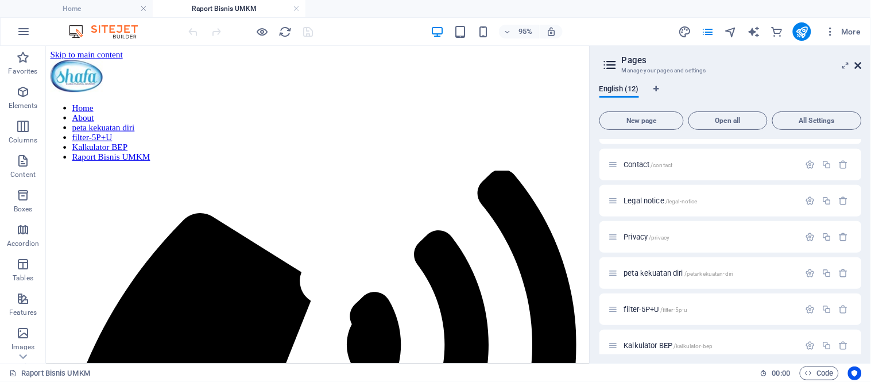
click at [860, 69] on icon at bounding box center [858, 65] width 7 height 9
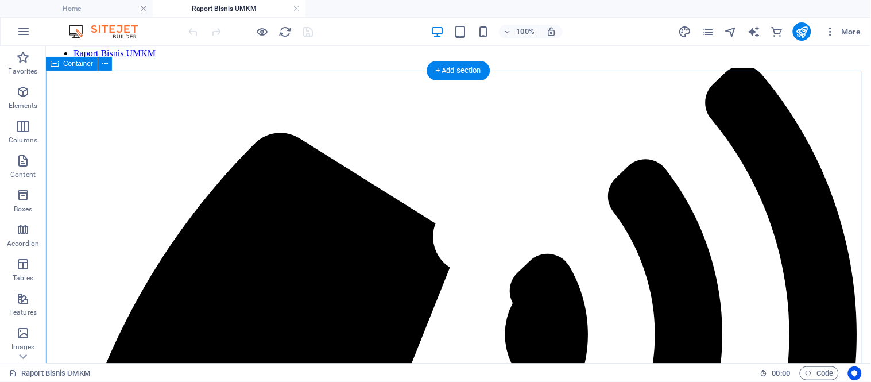
scroll to position [48, 0]
